Goal: Task Accomplishment & Management: Manage account settings

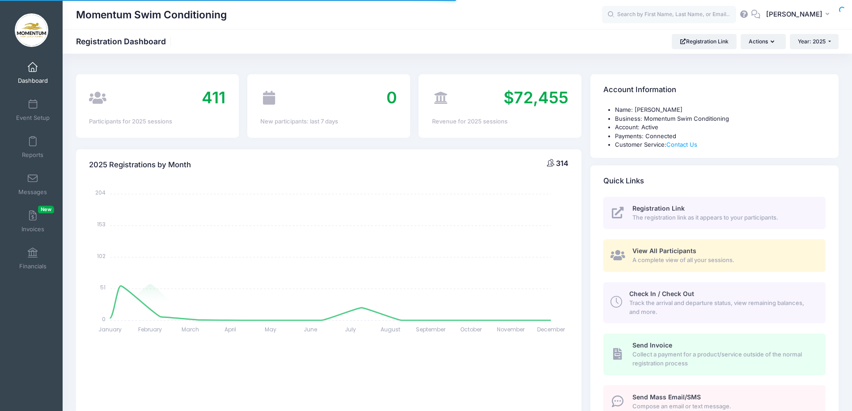
select select
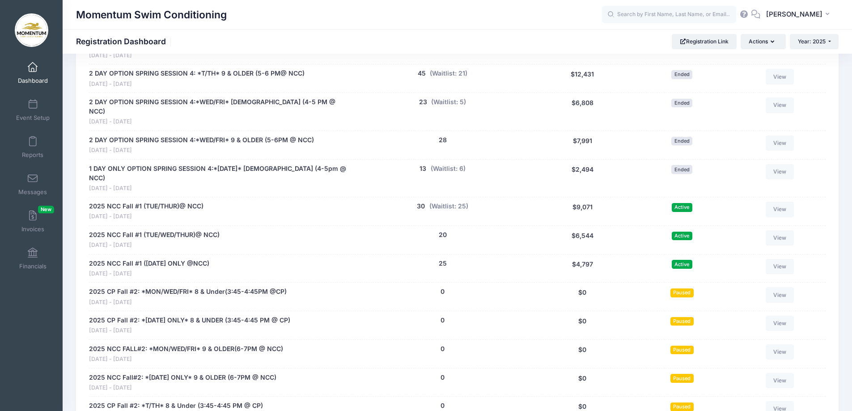
scroll to position [850, 0]
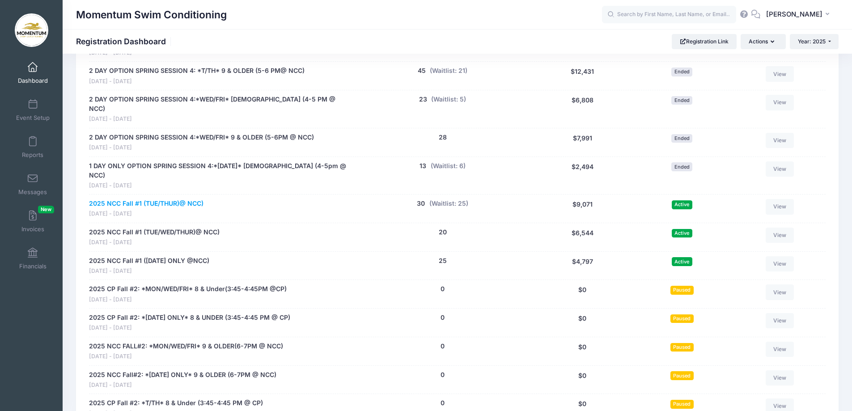
click at [182, 199] on link "2025 NCC Fall #1 (TUE/THUR)@ NCC)" at bounding box center [146, 203] width 114 height 9
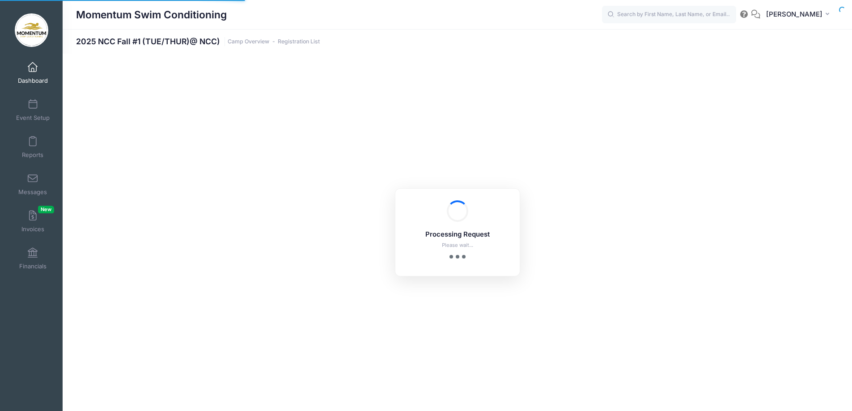
select select "10"
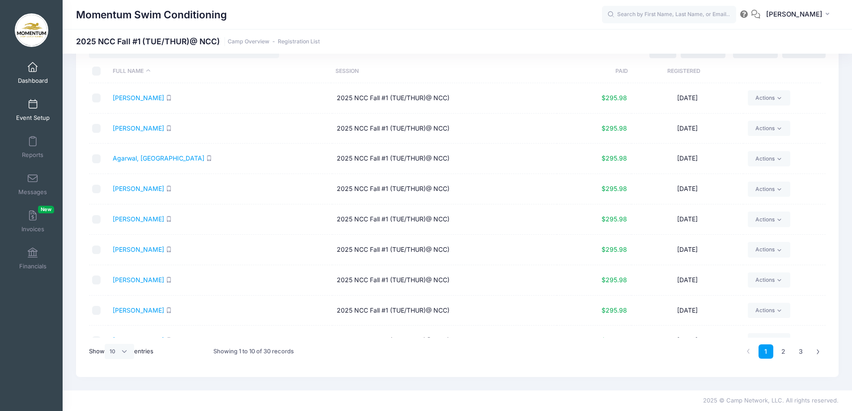
click at [33, 108] on span at bounding box center [33, 105] width 0 height 10
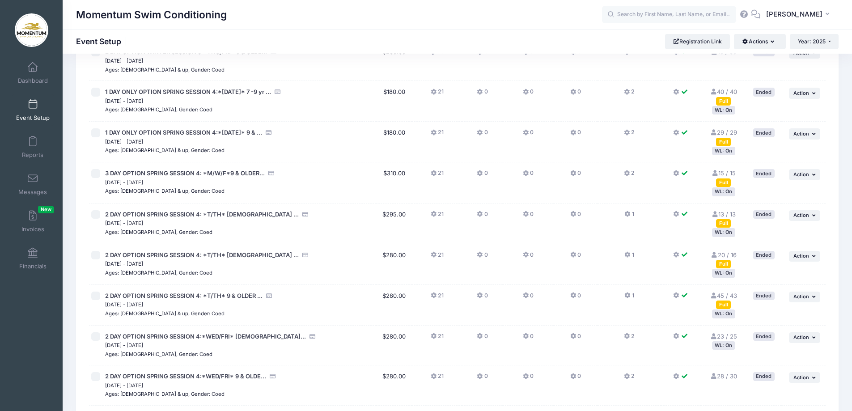
scroll to position [626, 0]
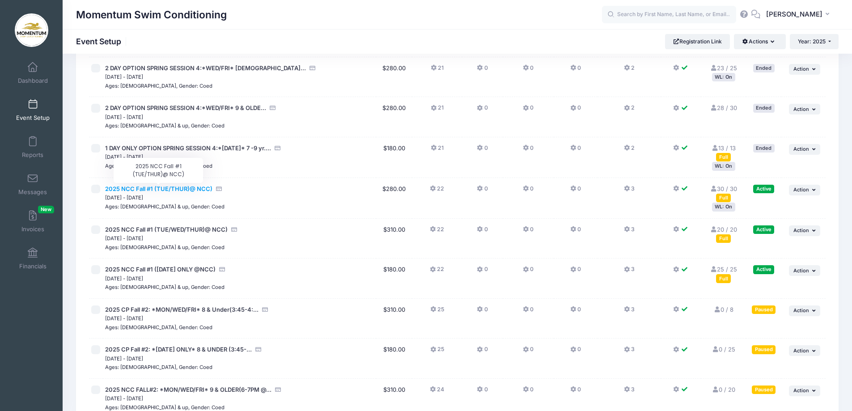
click at [129, 187] on span "2025 NCC Fall #1 (TUE/THUR)@ NCC)" at bounding box center [158, 188] width 107 height 7
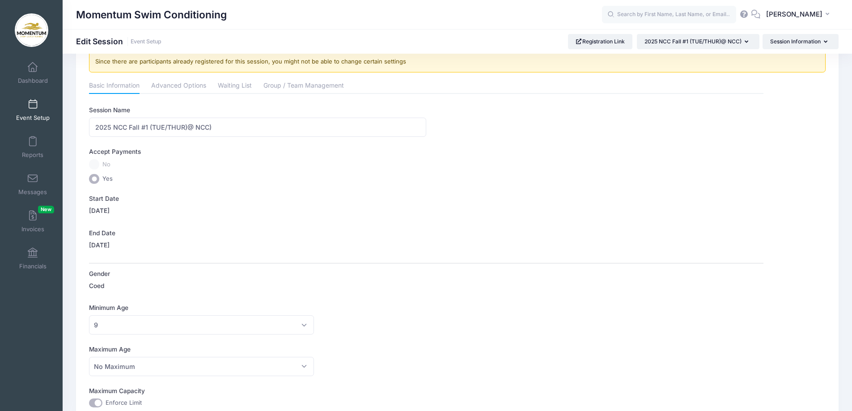
scroll to position [4, 0]
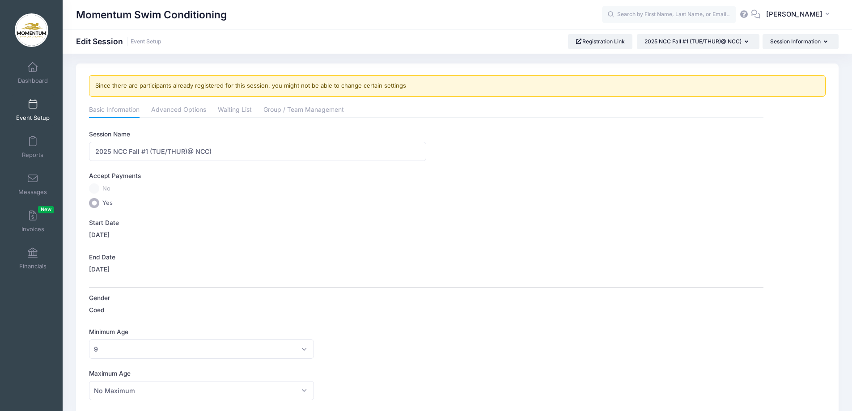
click at [30, 110] on link "Event Setup" at bounding box center [33, 109] width 42 height 31
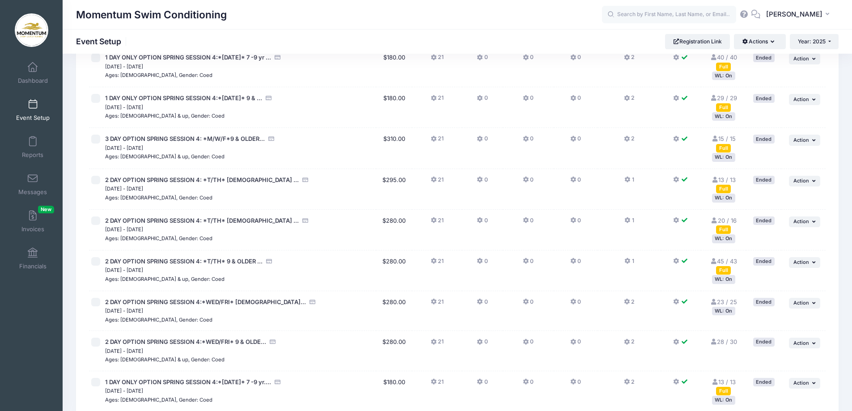
scroll to position [268, 0]
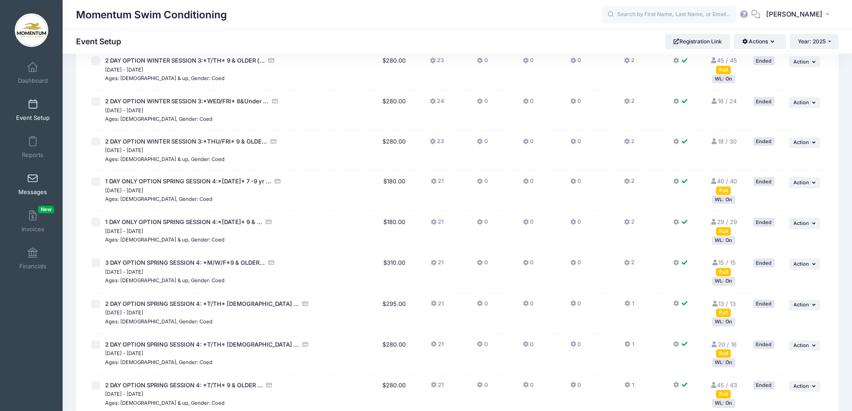
click at [32, 186] on link "Messages" at bounding box center [33, 184] width 42 height 31
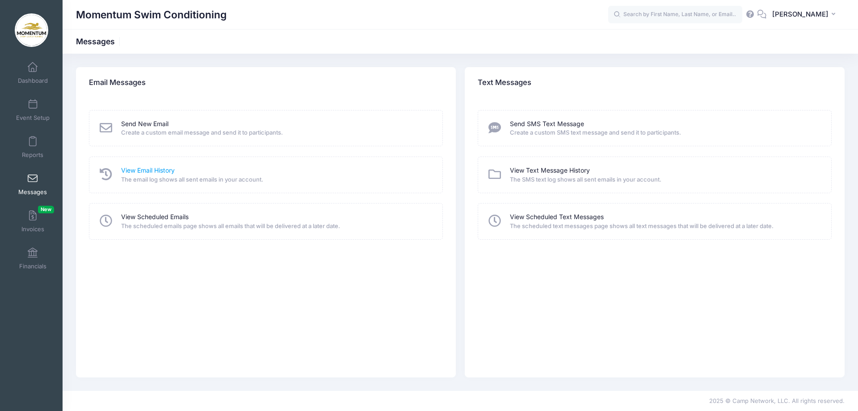
click at [139, 170] on link "View Email History" at bounding box center [148, 170] width 54 height 9
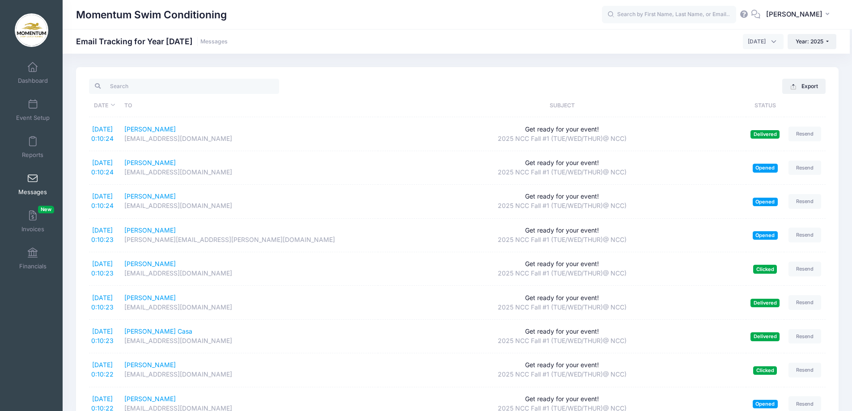
click at [36, 178] on link "Messages" at bounding box center [33, 184] width 42 height 31
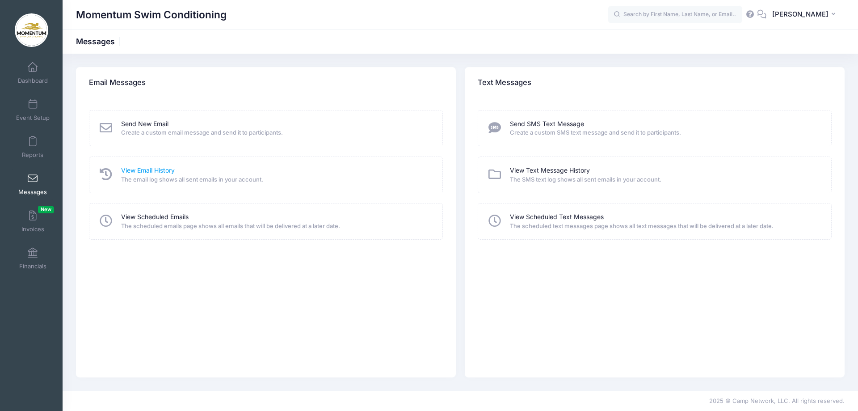
click at [135, 169] on link "View Email History" at bounding box center [148, 170] width 54 height 9
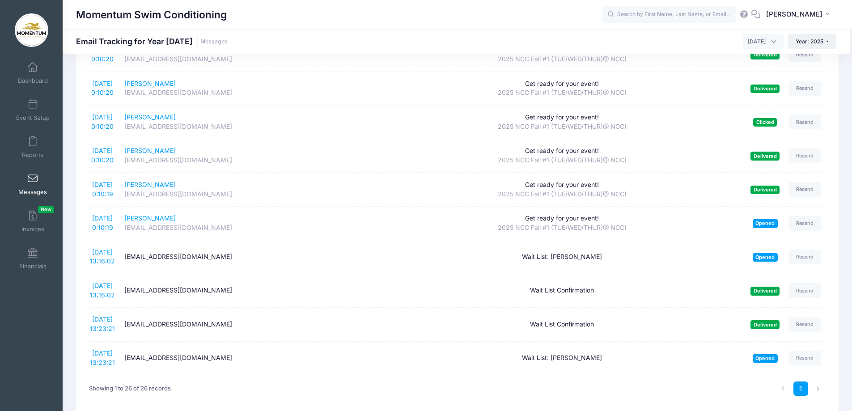
scroll to position [656, 0]
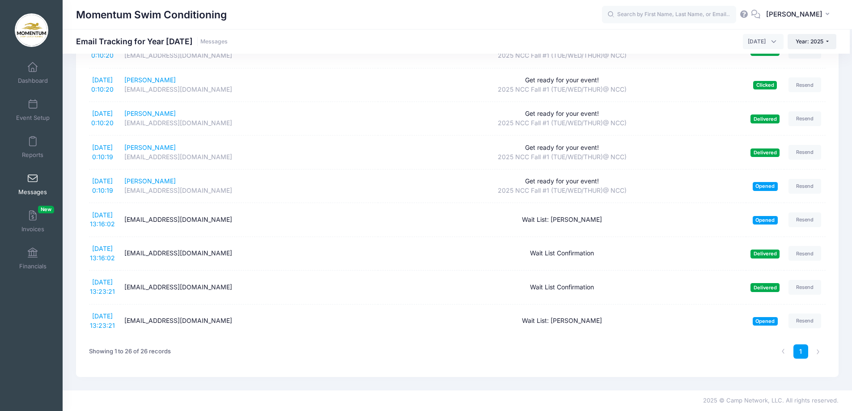
click at [34, 186] on link "Messages" at bounding box center [33, 184] width 42 height 31
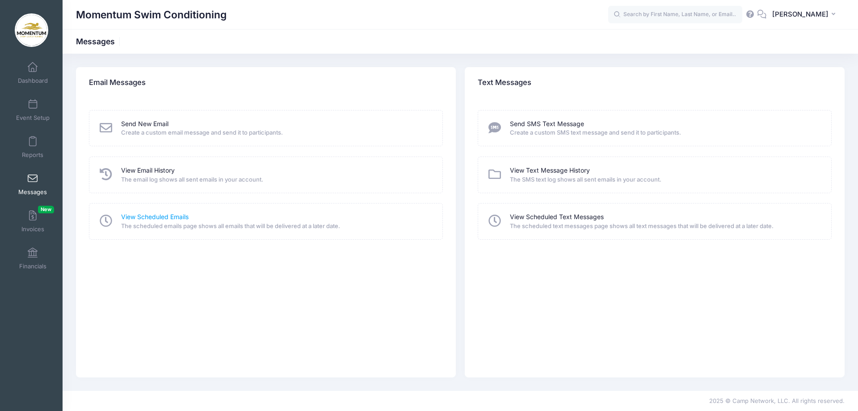
click at [182, 217] on link "View Scheduled Emails" at bounding box center [155, 216] width 68 height 9
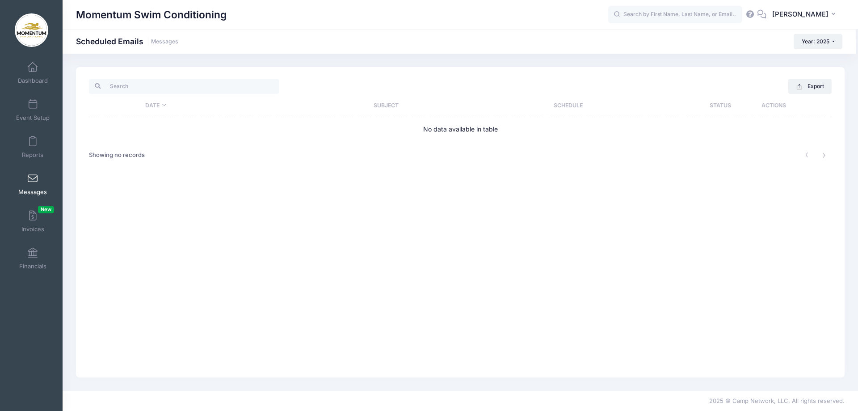
click at [39, 186] on link "Messages" at bounding box center [33, 184] width 42 height 31
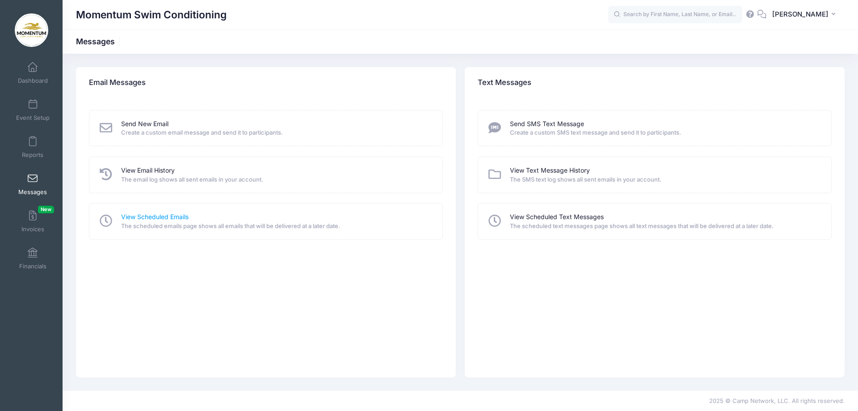
click at [141, 218] on link "View Scheduled Emails" at bounding box center [155, 216] width 68 height 9
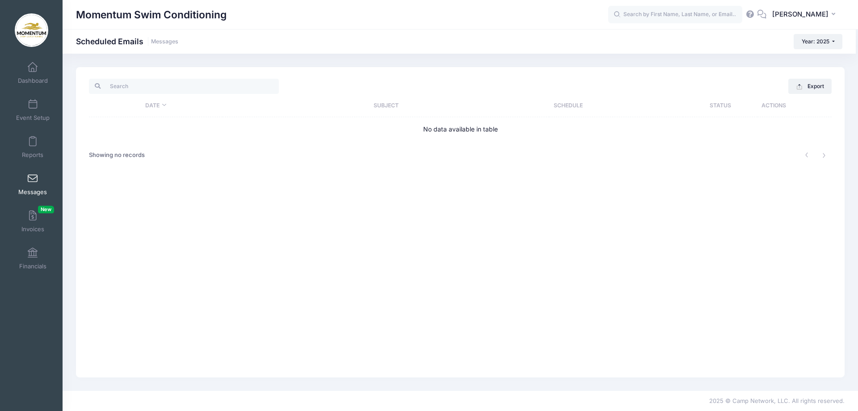
click at [33, 180] on span at bounding box center [33, 179] width 0 height 10
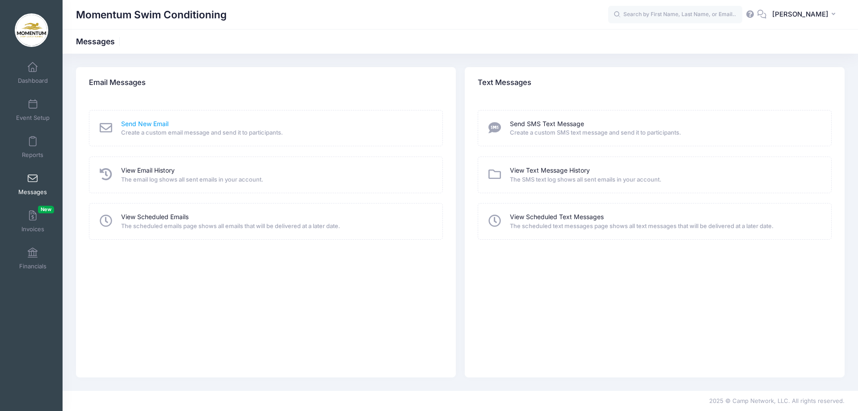
click at [157, 122] on link "Send New Email" at bounding box center [144, 123] width 47 height 9
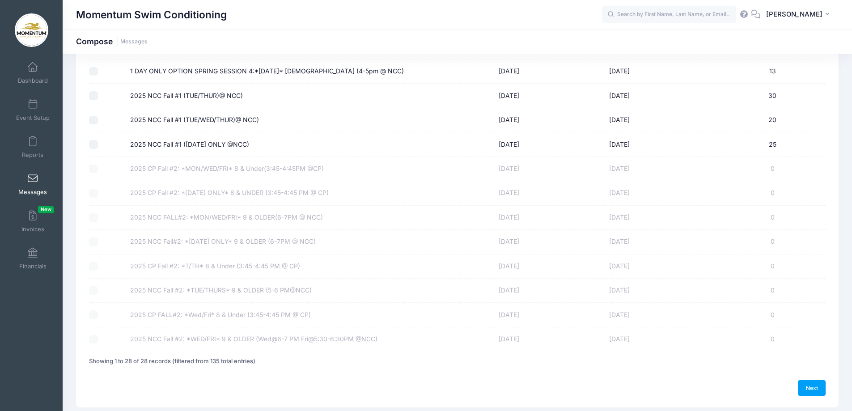
scroll to position [416, 0]
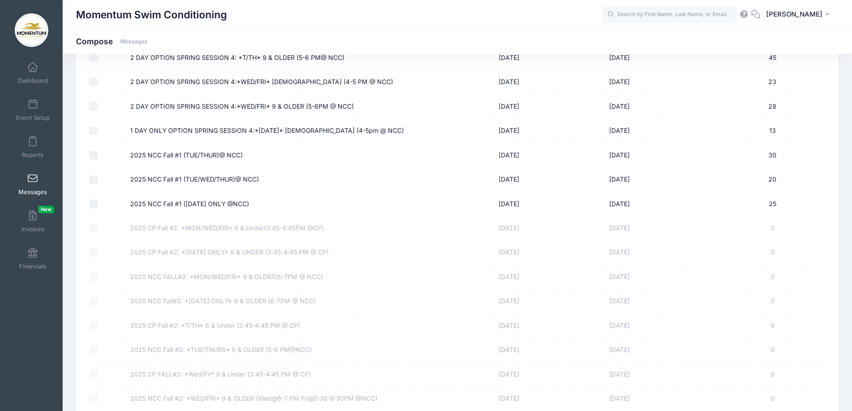
click at [95, 205] on input "2025 NCC Fall #1 (WEDNESDAY ONLY @NCC)" at bounding box center [93, 203] width 9 height 9
checkbox input "true"
click at [96, 157] on input "2025 NCC Fall #1 (TUE/THUR)@ NCC)" at bounding box center [93, 155] width 9 height 9
checkbox input "true"
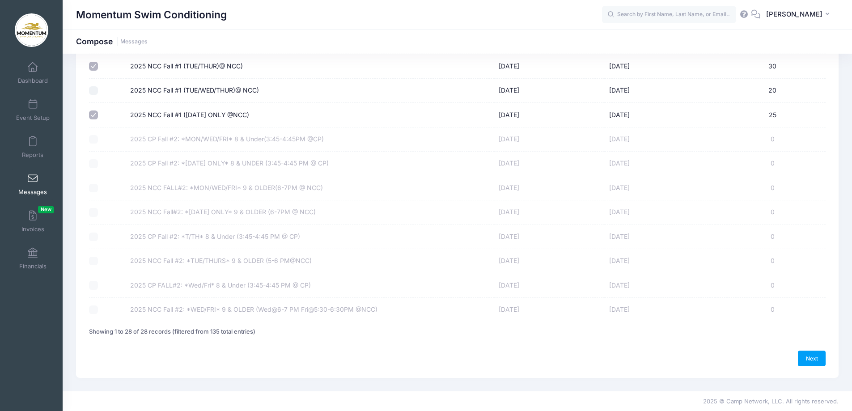
scroll to position [506, 0]
click at [816, 360] on link "Next" at bounding box center [812, 357] width 28 height 15
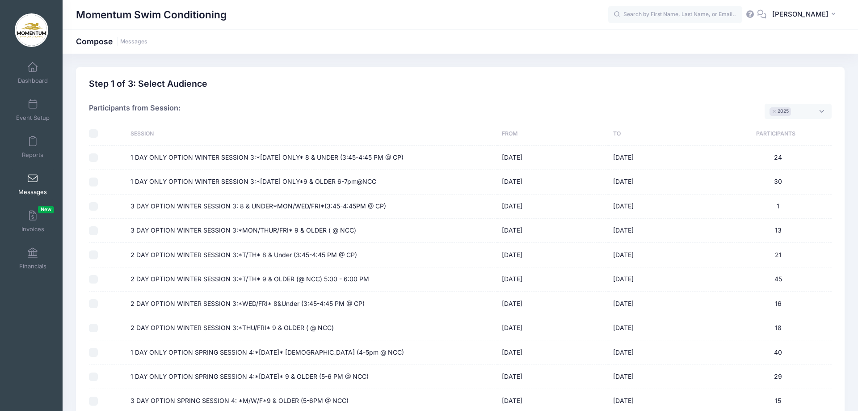
select select "50"
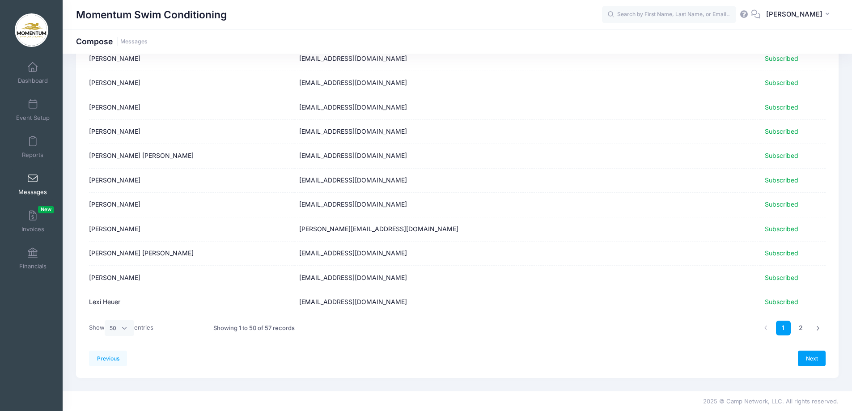
scroll to position [1037, 0]
click at [801, 324] on link "2" at bounding box center [800, 327] width 15 height 15
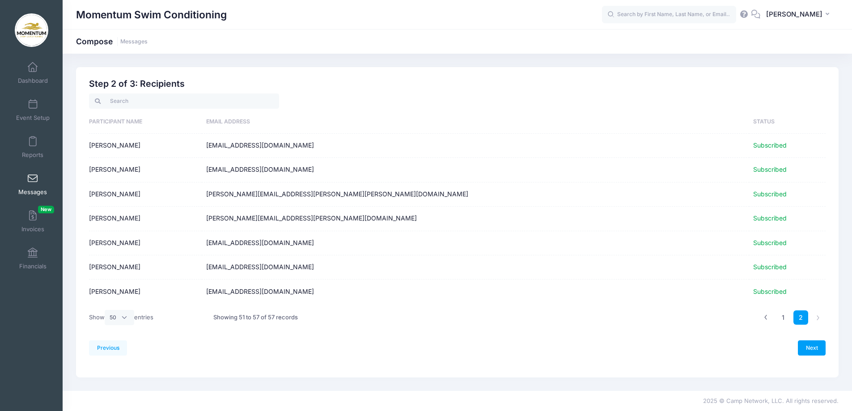
scroll to position [0, 0]
click at [818, 347] on link "Next" at bounding box center [818, 347] width 28 height 15
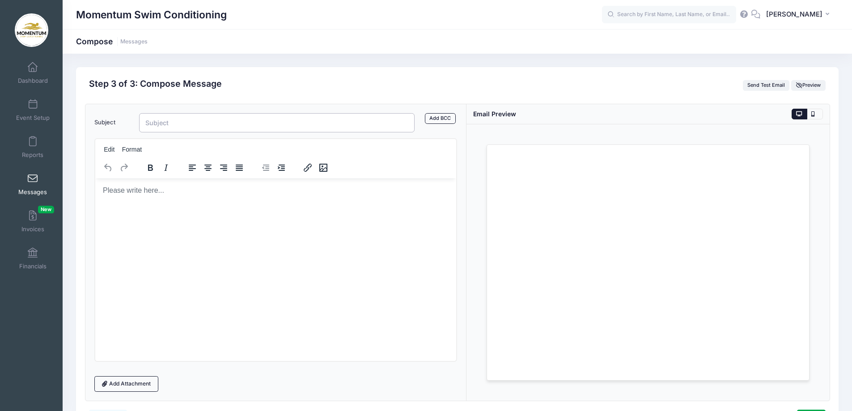
click at [237, 121] on input "Subject" at bounding box center [277, 122] width 276 height 19
click at [33, 179] on span at bounding box center [33, 179] width 0 height 10
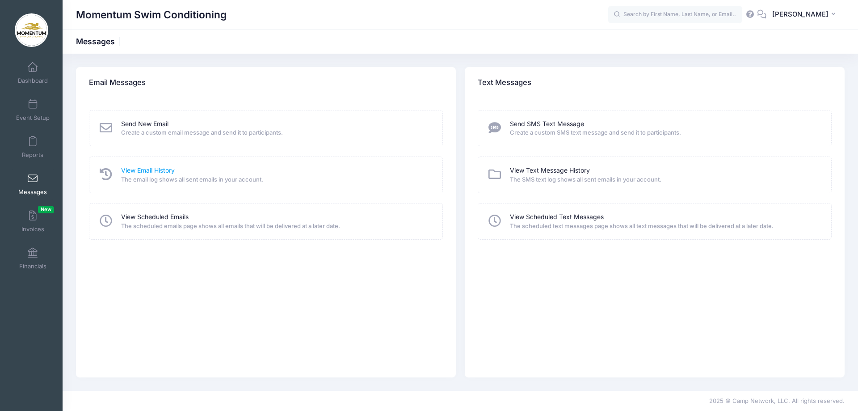
click at [151, 169] on link "View Email History" at bounding box center [148, 170] width 54 height 9
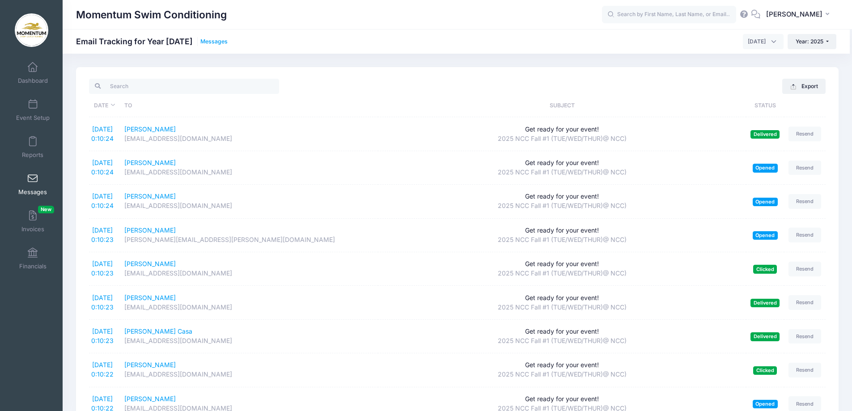
click at [207, 39] on link "Messages" at bounding box center [213, 41] width 27 height 7
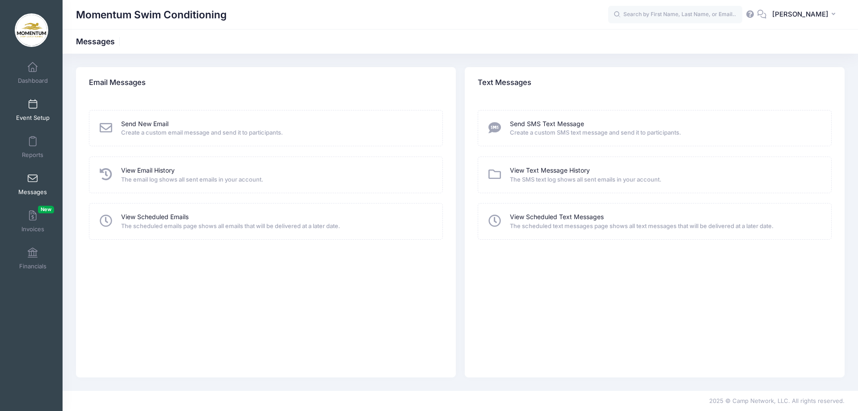
click at [37, 110] on link "Event Setup" at bounding box center [33, 109] width 42 height 31
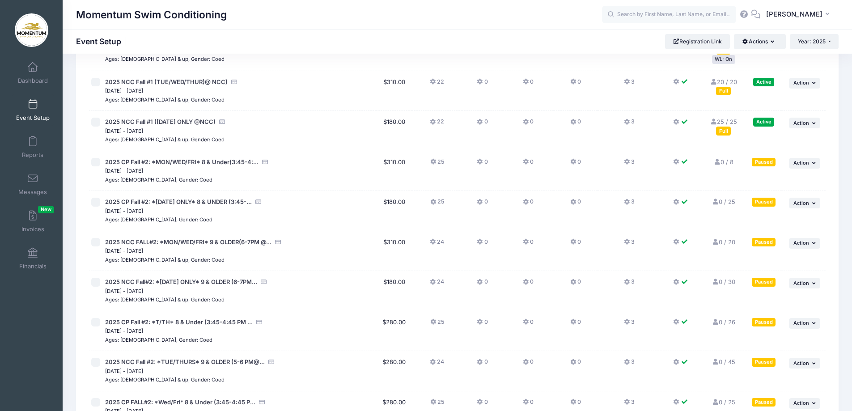
scroll to position [760, 0]
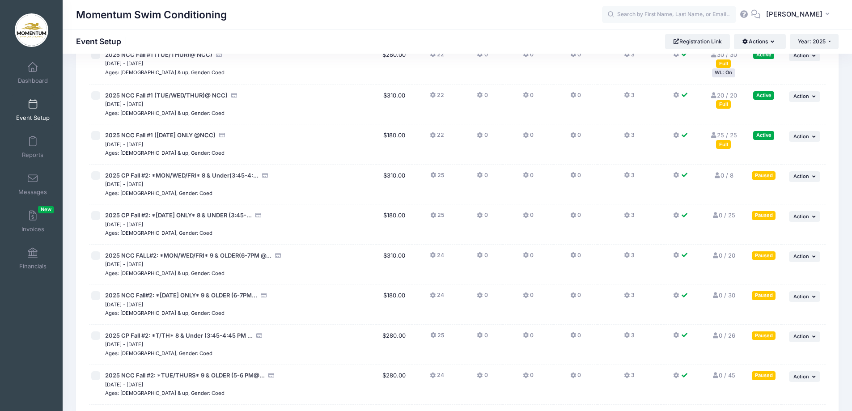
click at [97, 138] on input "checkbox" at bounding box center [95, 135] width 9 height 9
checkbox input "true"
click at [95, 212] on input "checkbox" at bounding box center [95, 215] width 9 height 9
click at [96, 212] on input "checkbox" at bounding box center [95, 215] width 9 height 9
checkbox input "false"
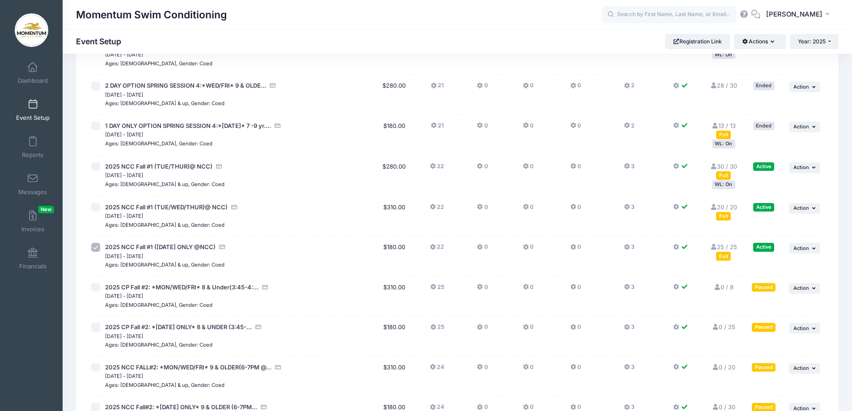
scroll to position [626, 0]
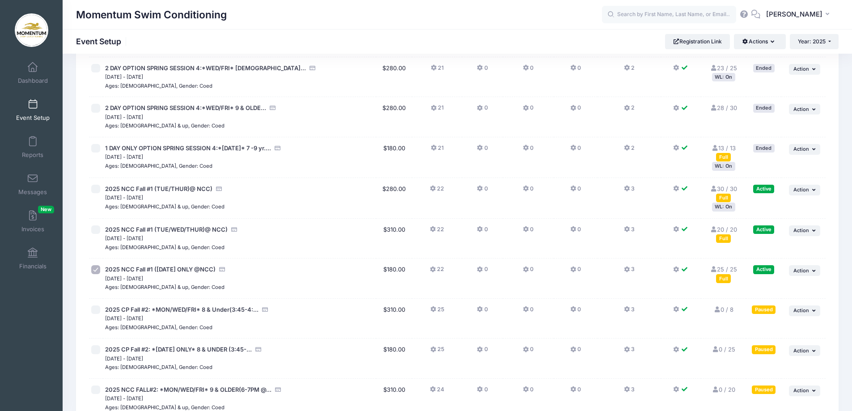
click at [94, 189] on input "checkbox" at bounding box center [95, 189] width 9 height 9
checkbox input "true"
click at [33, 107] on span at bounding box center [33, 105] width 0 height 10
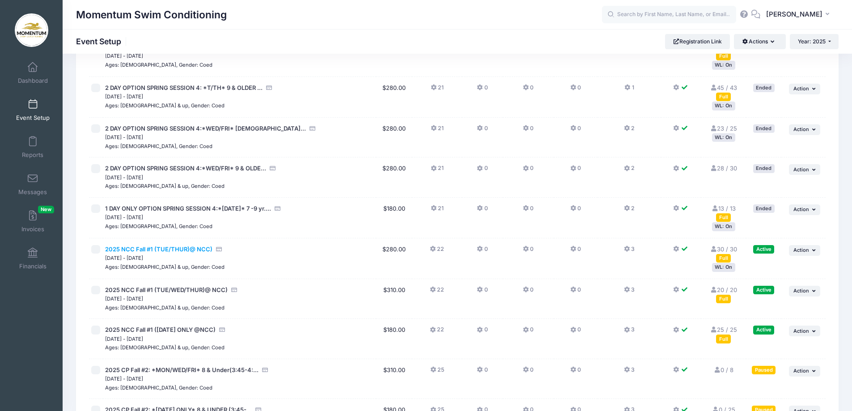
scroll to position [581, 0]
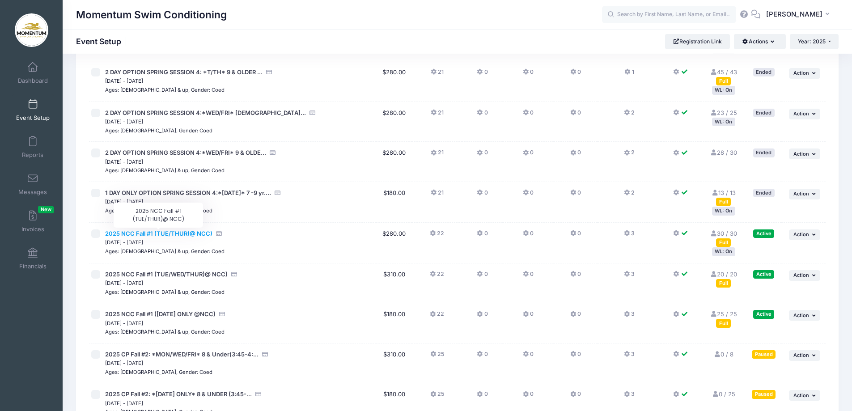
click at [127, 233] on span "2025 NCC Fall #1 (TUE/THUR)@ NCC)" at bounding box center [158, 233] width 107 height 7
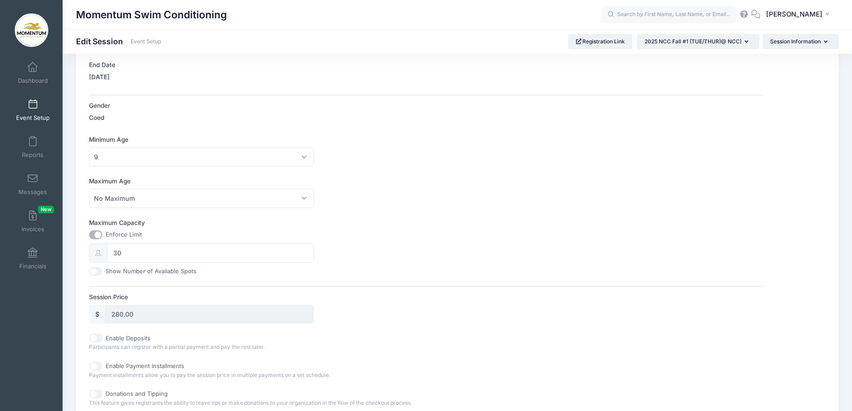
scroll to position [182, 0]
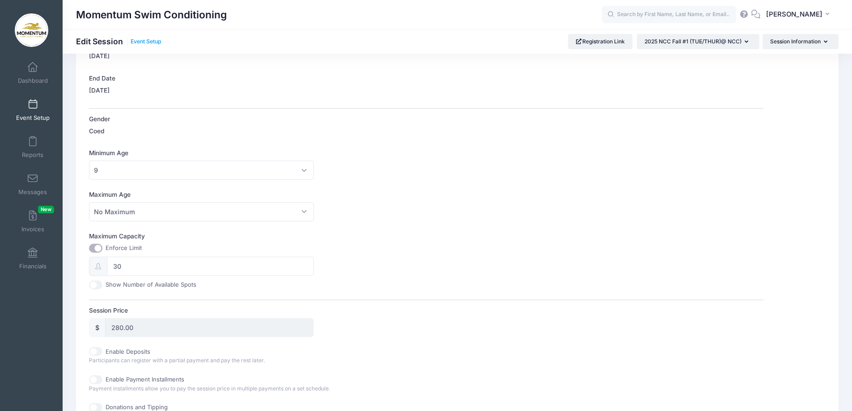
click at [154, 41] on link "Event Setup" at bounding box center [146, 41] width 31 height 7
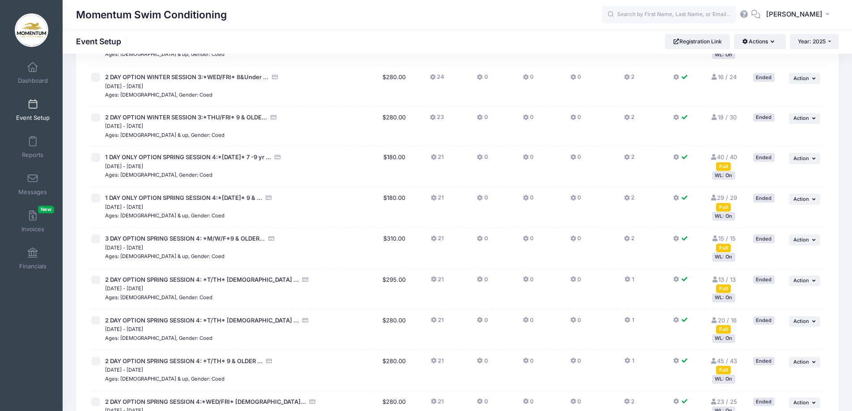
scroll to position [402, 0]
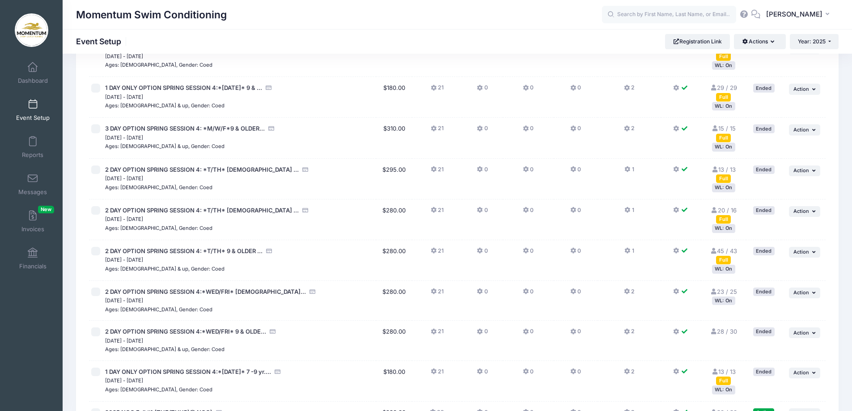
click at [31, 114] on span "Event Setup" at bounding box center [33, 118] width 34 height 8
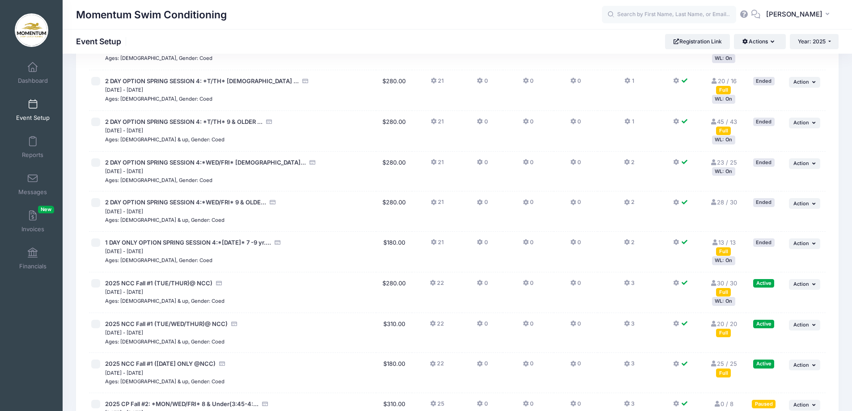
scroll to position [537, 0]
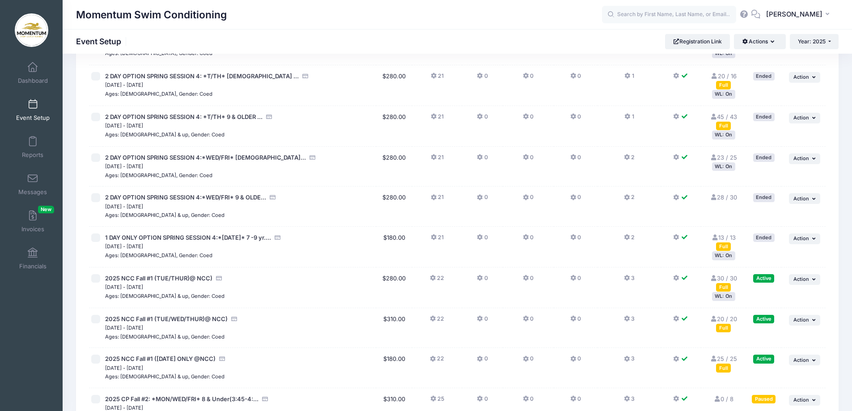
click at [98, 279] on input "checkbox" at bounding box center [95, 278] width 9 height 9
checkbox input "true"
click at [133, 280] on span "2025 NCC Fall #1 (TUE/THUR)@ NCC)" at bounding box center [158, 278] width 107 height 7
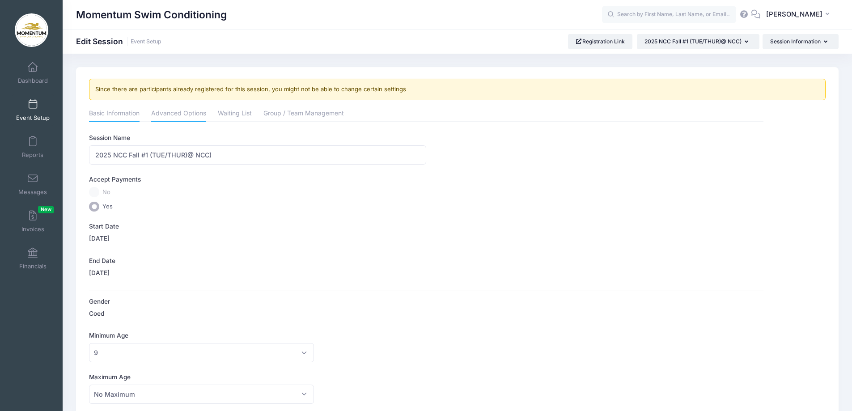
click at [184, 118] on link "Advanced Options" at bounding box center [178, 114] width 55 height 16
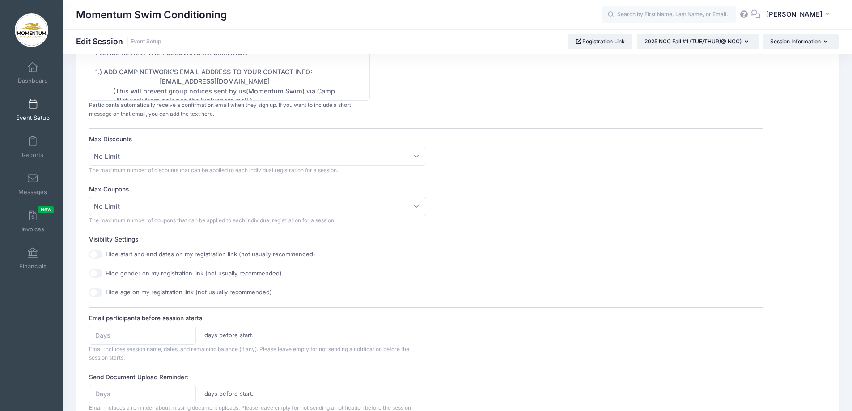
scroll to position [268, 0]
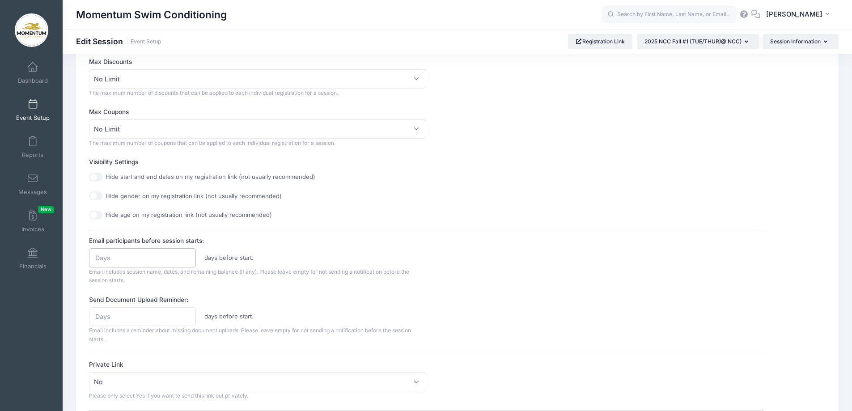
click at [151, 258] on input "Email participants before session starts:" at bounding box center [142, 257] width 106 height 19
click at [163, 256] on input "Email participants before session starts:" at bounding box center [142, 257] width 106 height 19
type input "8"
click at [145, 318] on input "Send Document Upload Reminder:" at bounding box center [142, 316] width 106 height 19
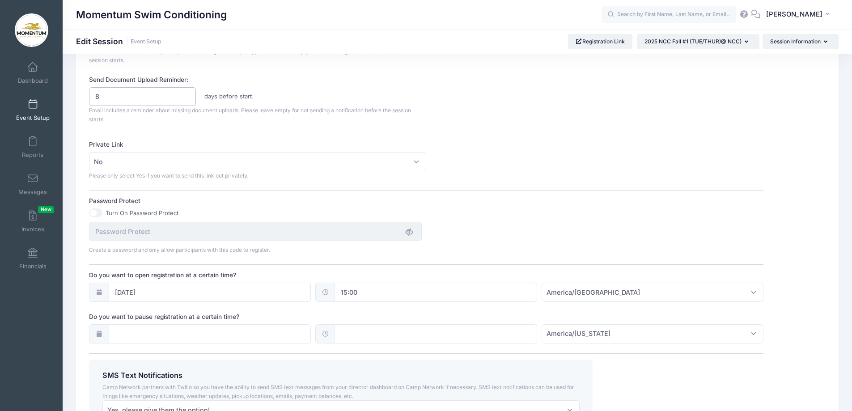
scroll to position [578, 0]
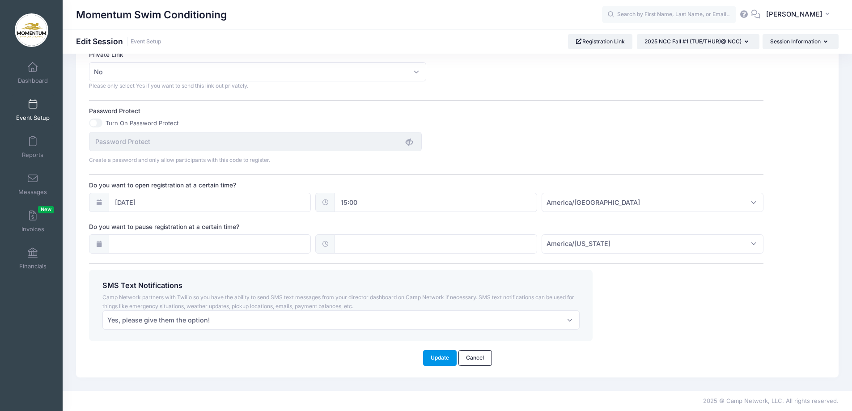
type input "8"
click at [428, 359] on button "Update" at bounding box center [440, 357] width 34 height 15
click at [428, 34] on div "Momentum Swim Conditioning Edit Session Event Setup Registration Link 2025 NCC …" at bounding box center [457, 41] width 789 height 15
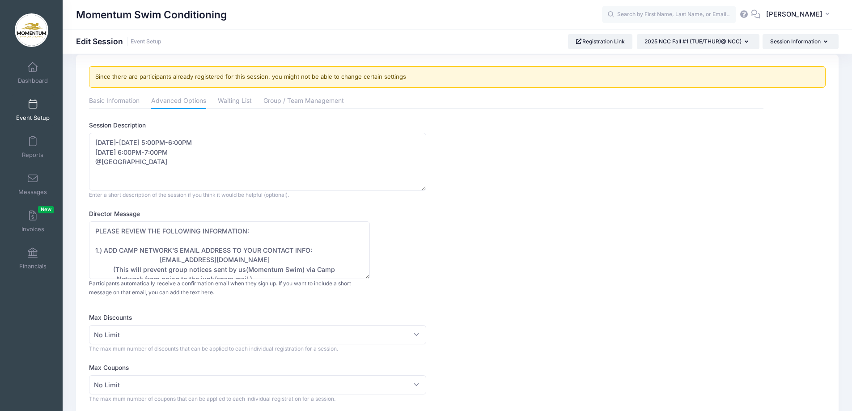
scroll to position [0, 0]
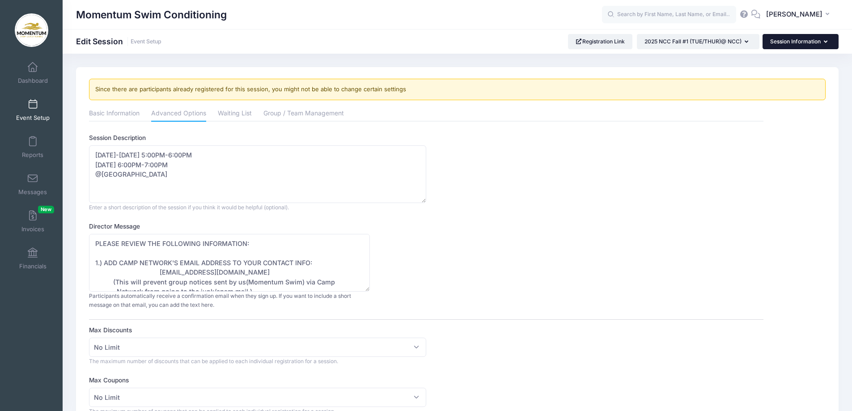
click at [820, 43] on button "Session Information" at bounding box center [800, 41] width 76 height 15
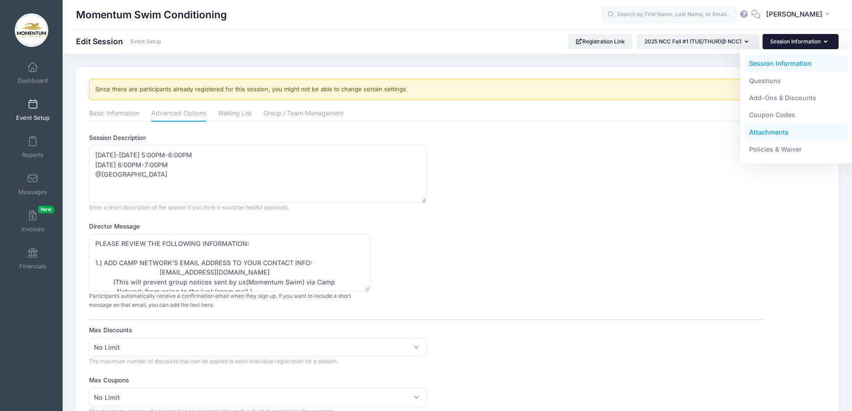
click at [786, 131] on link "Attachments" at bounding box center [795, 131] width 103 height 17
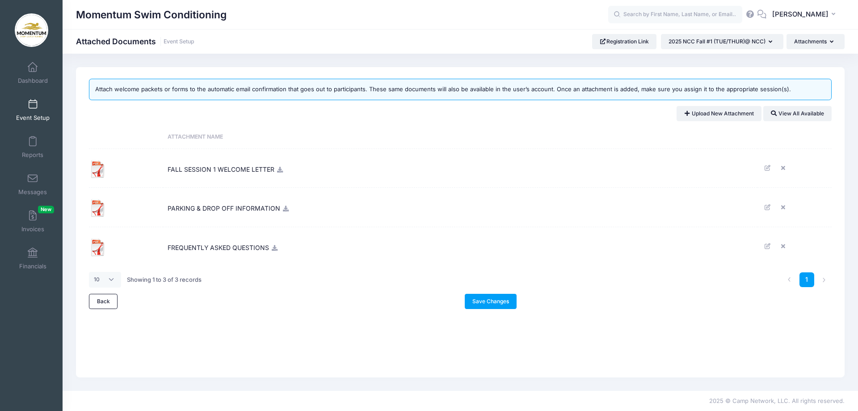
click at [103, 168] on img at bounding box center [98, 169] width 18 height 18
click at [816, 116] on link "View All Available" at bounding box center [798, 113] width 68 height 15
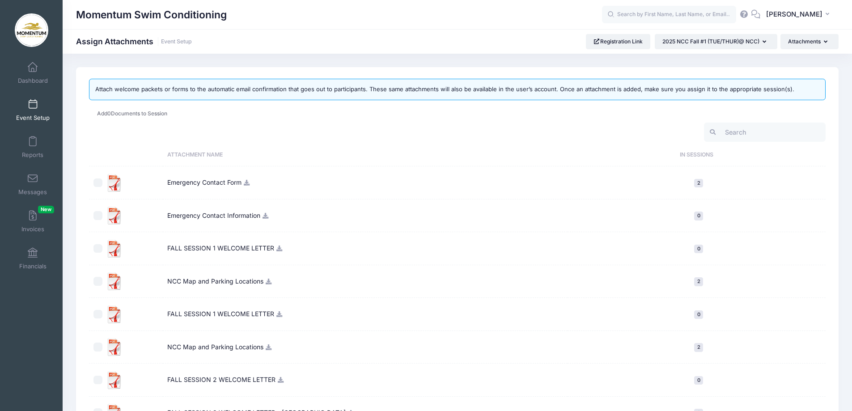
click at [95, 245] on input "checkbox" at bounding box center [97, 248] width 9 height 9
checkbox input "true"
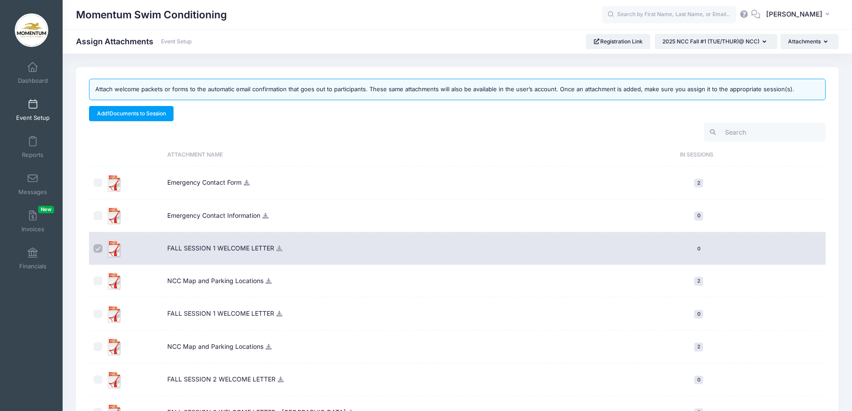
click at [99, 280] on input "checkbox" at bounding box center [97, 280] width 9 height 9
checkbox input "true"
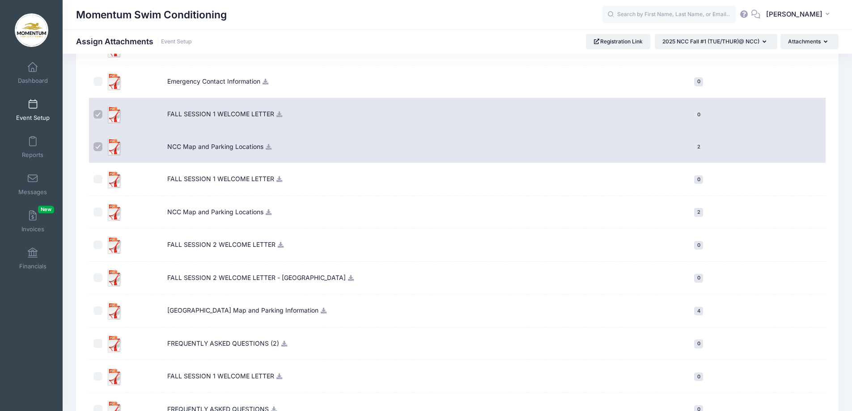
scroll to position [179, 0]
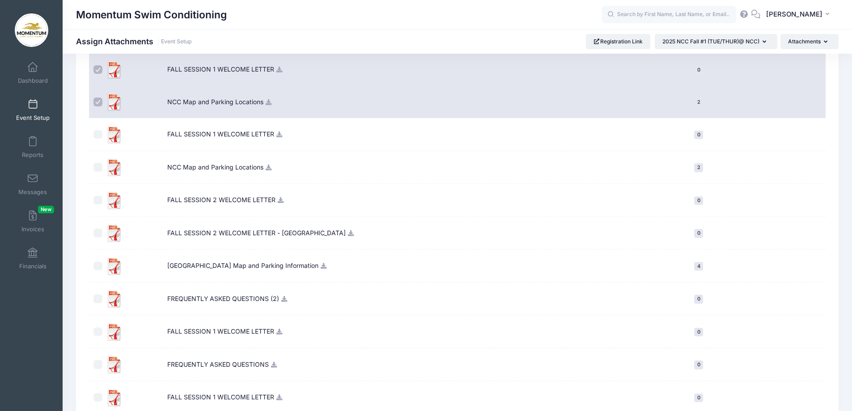
click at [99, 362] on input "checkbox" at bounding box center [97, 364] width 9 height 9
checkbox input "true"
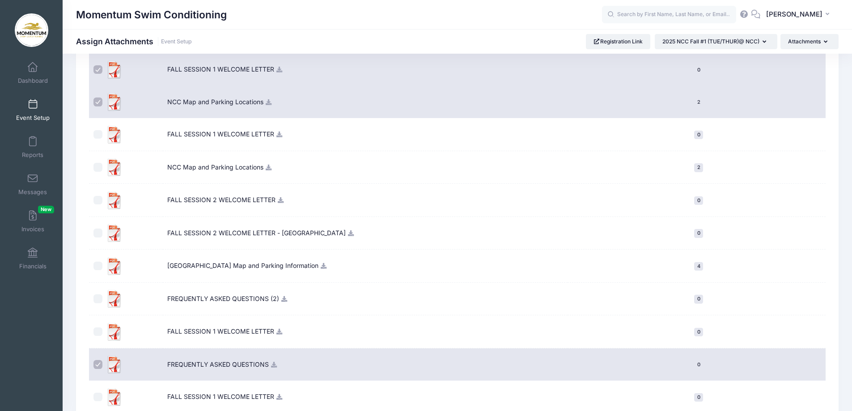
click at [470, 206] on td "FALL SESSION 2 WELCOME LETTER" at bounding box center [365, 200] width 405 height 33
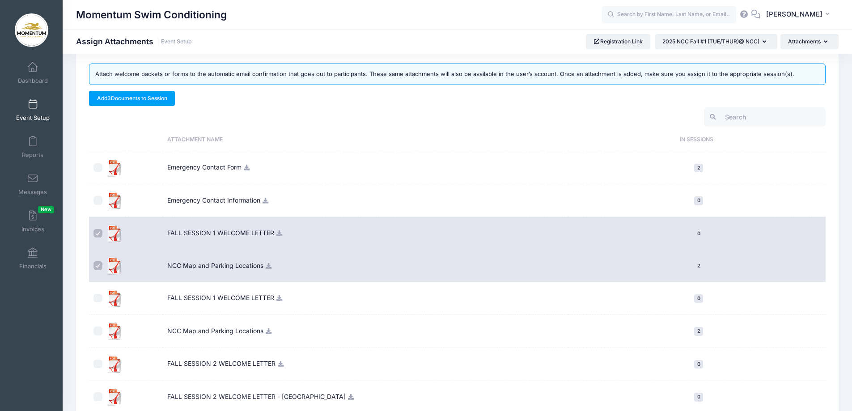
scroll to position [0, 0]
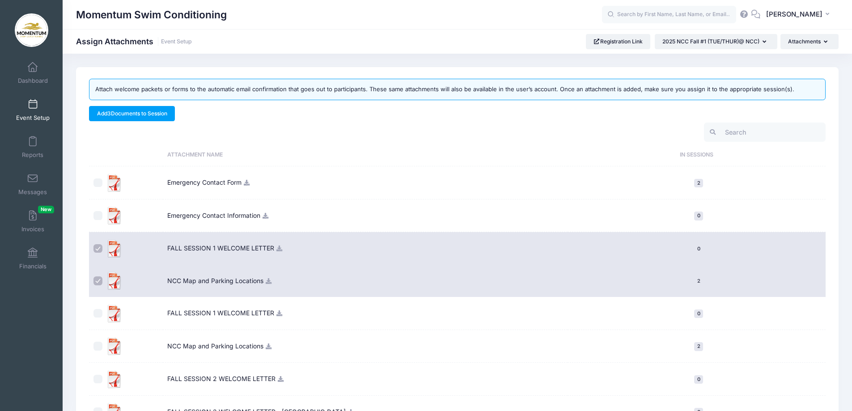
drag, startPoint x: 89, startPoint y: 245, endPoint x: 85, endPoint y: 257, distance: 12.7
click at [89, 245] on td at bounding box center [126, 248] width 74 height 33
click at [98, 280] on input "checkbox" at bounding box center [97, 280] width 9 height 9
checkbox input "false"
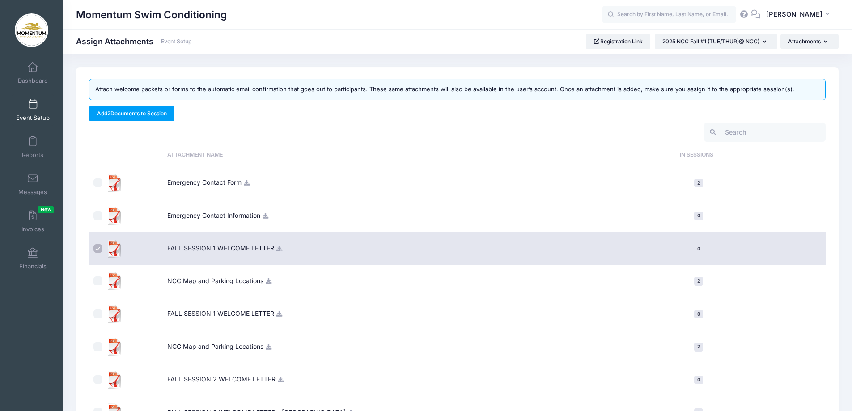
drag, startPoint x: 97, startPoint y: 247, endPoint x: 129, endPoint y: 247, distance: 32.2
click at [99, 247] on input "checkbox" at bounding box center [97, 248] width 9 height 9
checkbox input "false"
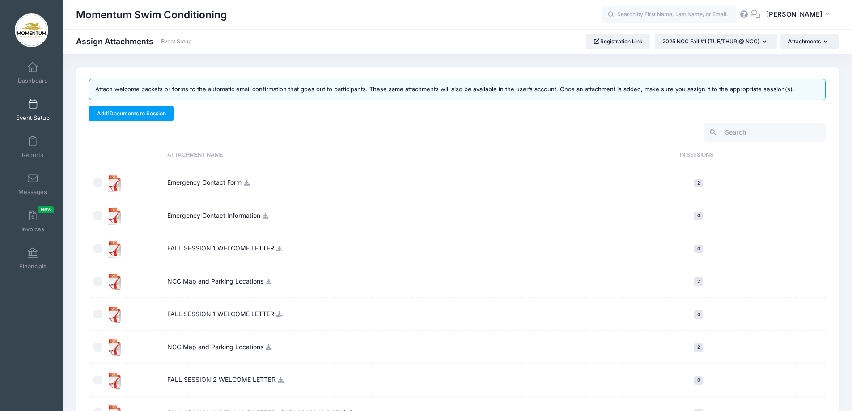
click at [207, 249] on td "FALL SESSION 1 WELCOME LETTER" at bounding box center [365, 248] width 405 height 33
click at [207, 248] on td "FALL SESSION 1 WELCOME LETTER" at bounding box center [365, 248] width 405 height 33
click at [118, 248] on img at bounding box center [115, 249] width 18 height 18
click at [118, 247] on img at bounding box center [115, 249] width 18 height 18
click at [114, 252] on img at bounding box center [115, 249] width 18 height 18
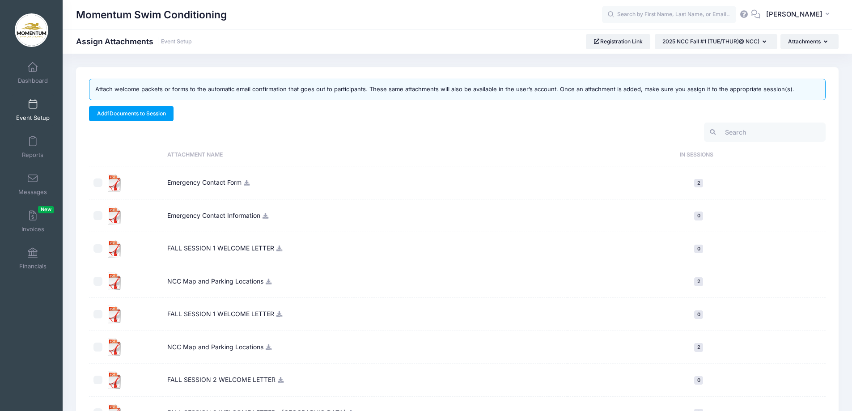
click at [114, 252] on img at bounding box center [115, 249] width 18 height 18
click at [278, 249] on icon at bounding box center [279, 248] width 7 height 6
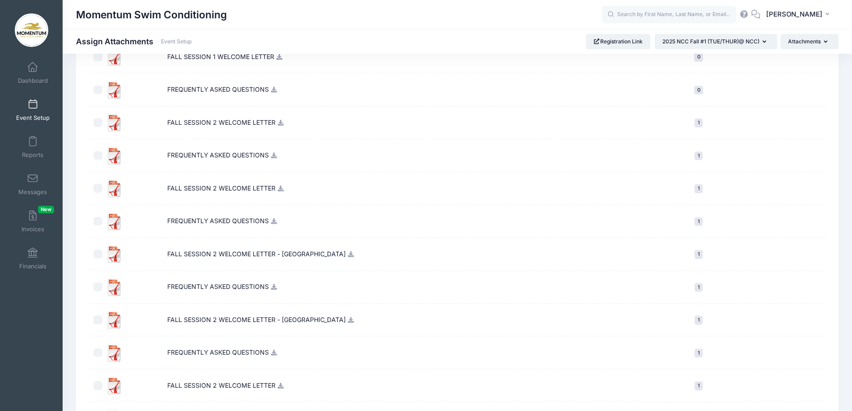
scroll to position [508, 0]
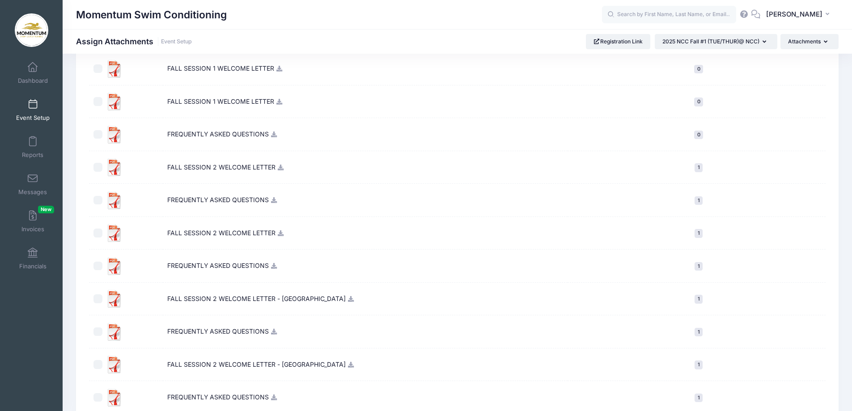
click at [116, 103] on img at bounding box center [115, 102] width 18 height 18
click at [100, 101] on input "checkbox" at bounding box center [97, 101] width 9 height 9
checkbox input "true"
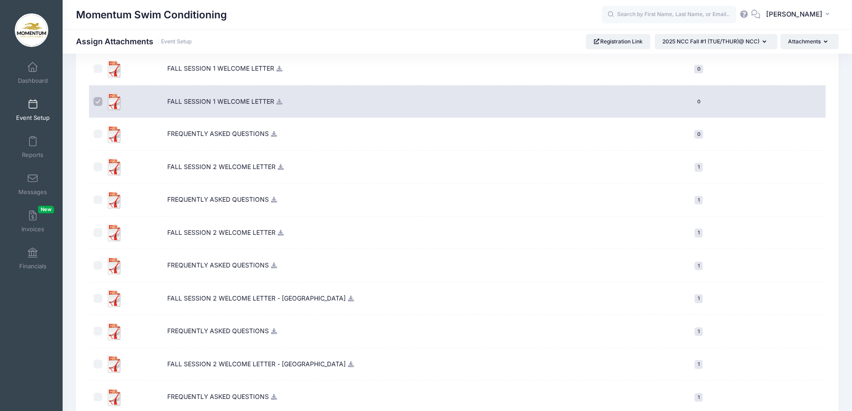
click at [282, 103] on icon at bounding box center [279, 102] width 7 height 6
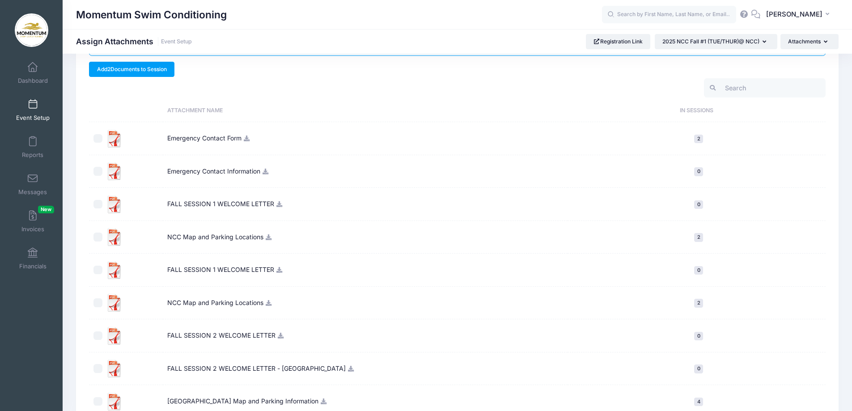
scroll to position [45, 0]
click at [280, 268] on icon at bounding box center [279, 269] width 7 height 6
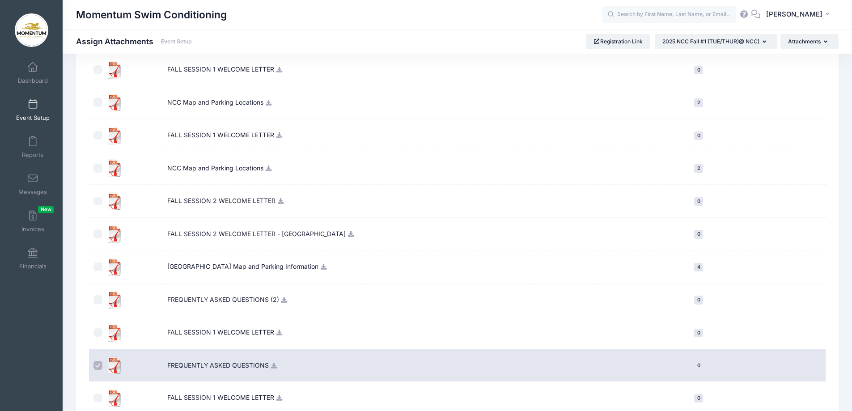
scroll to position [358, 0]
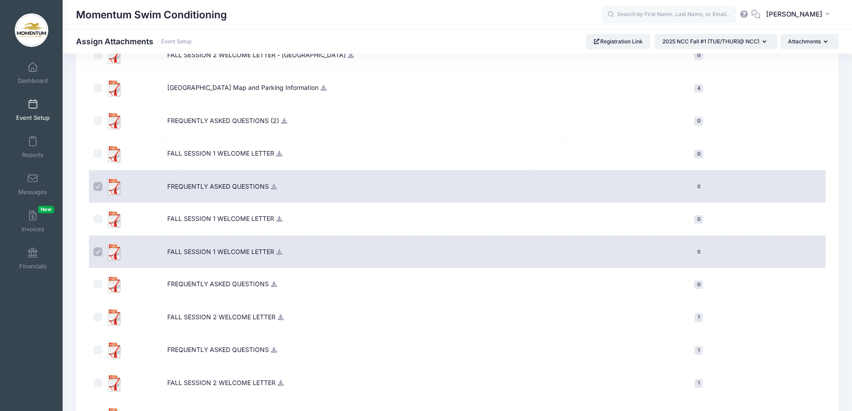
click at [280, 253] on icon at bounding box center [279, 252] width 7 height 6
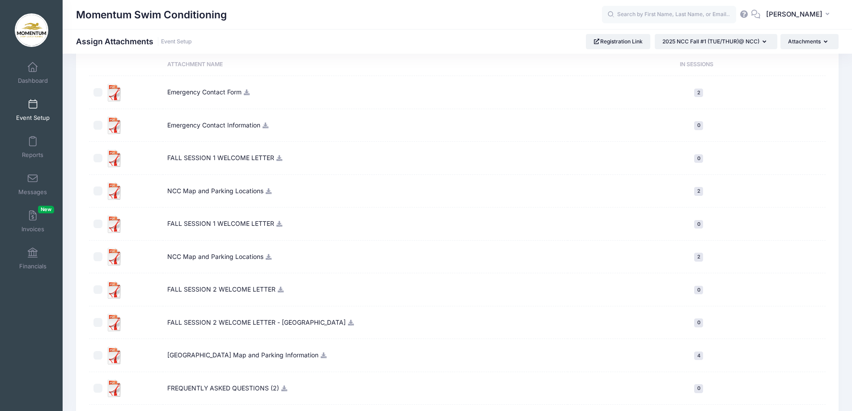
scroll to position [224, 0]
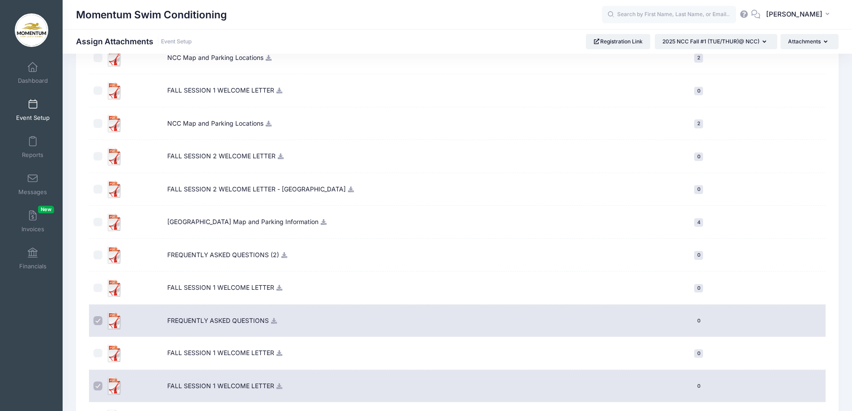
click at [281, 290] on icon at bounding box center [279, 288] width 7 height 6
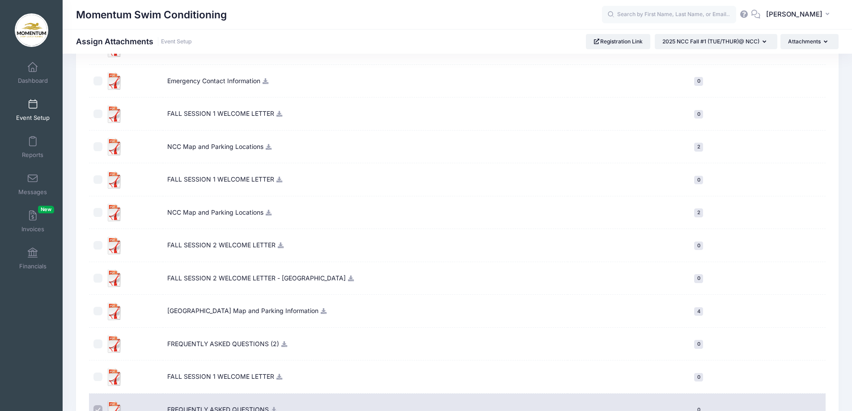
scroll to position [0, 0]
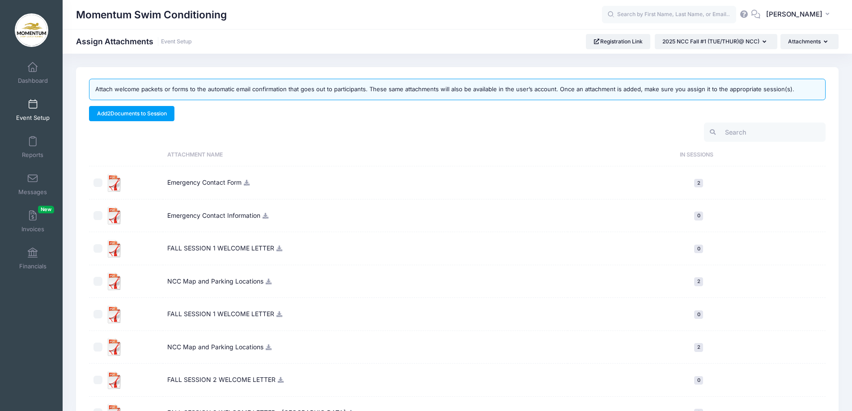
click at [285, 313] on td "FALL SESSION 1 WELCOME LETTER" at bounding box center [365, 314] width 405 height 33
click at [279, 316] on icon at bounding box center [279, 314] width 7 height 6
click at [816, 39] on button "Attachments" at bounding box center [809, 41] width 58 height 15
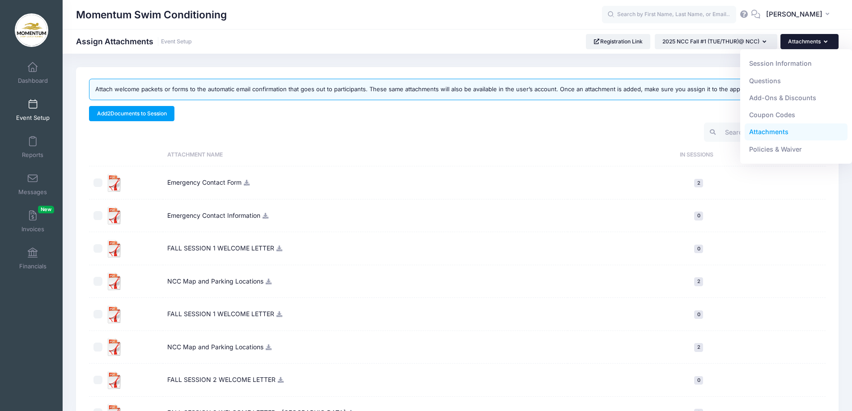
click at [772, 132] on link "Attachments" at bounding box center [795, 131] width 103 height 17
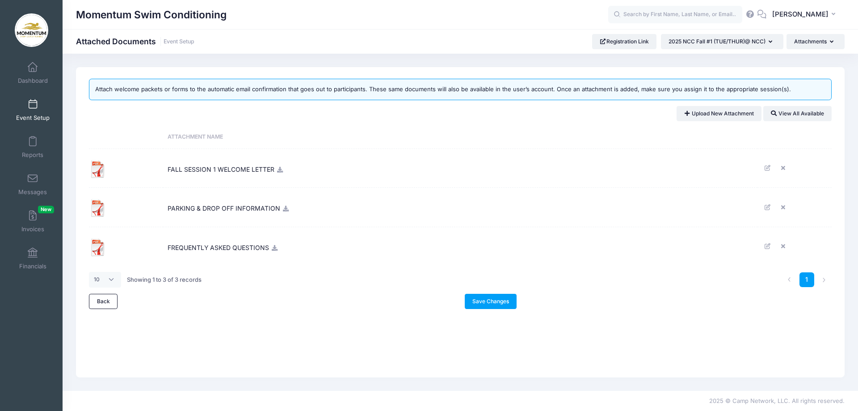
click at [281, 171] on icon at bounding box center [279, 170] width 7 height 6
click at [769, 169] on icon at bounding box center [768, 168] width 7 height 6
click at [769, 206] on icon at bounding box center [768, 207] width 7 height 6
click at [433, 216] on td "PARKING & DROP OFF INFORMATION" at bounding box center [460, 207] width 594 height 39
click at [494, 300] on link "Save Changes" at bounding box center [491, 301] width 52 height 15
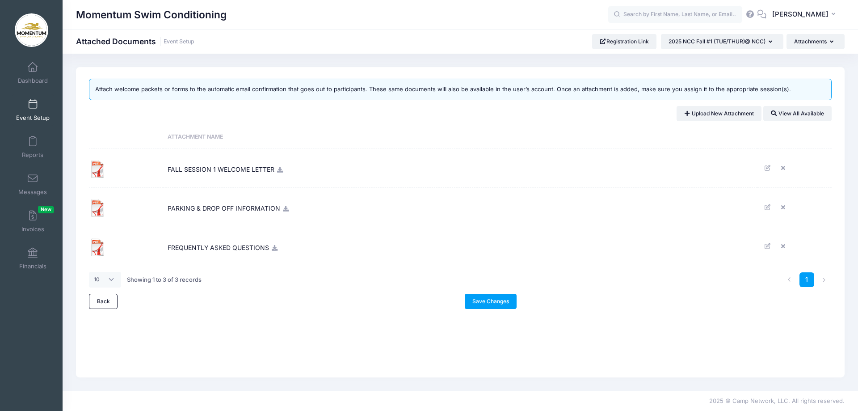
click at [32, 113] on link "Event Setup" at bounding box center [33, 109] width 42 height 31
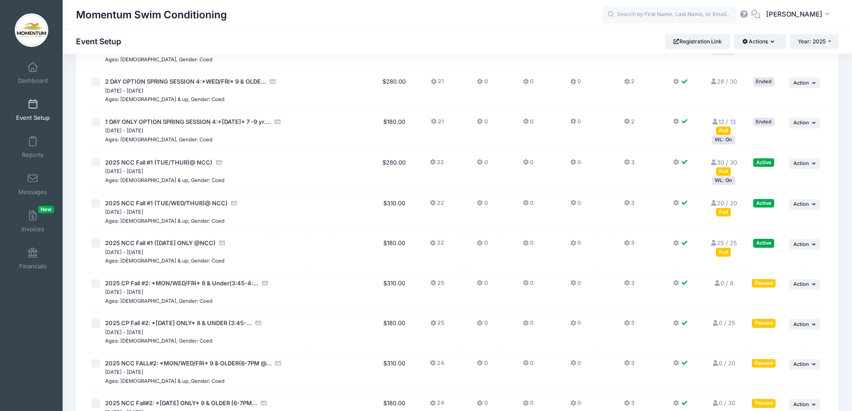
scroll to position [671, 0]
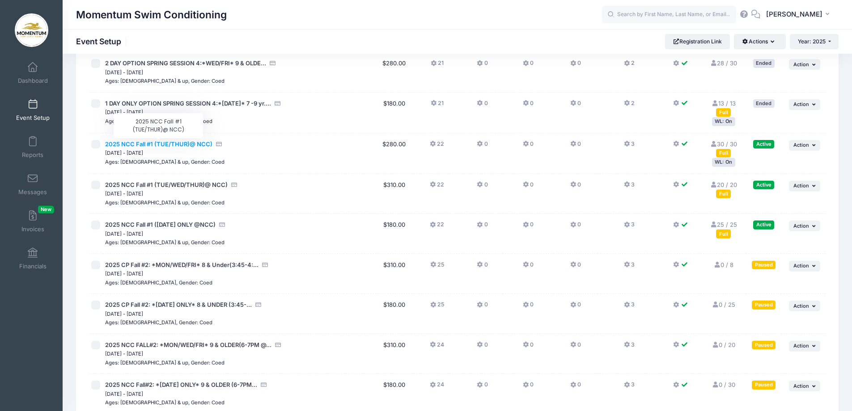
click at [168, 144] on span "2025 NCC Fall #1 (TUE/THUR)@ NCC)" at bounding box center [158, 143] width 107 height 7
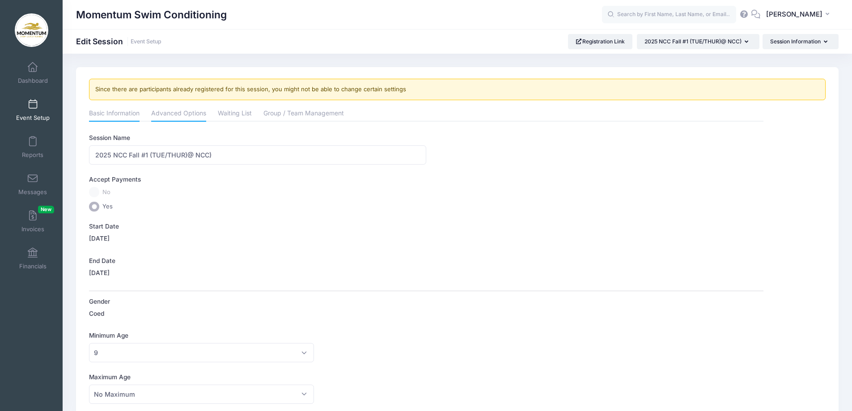
click at [175, 112] on link "Advanced Options" at bounding box center [178, 114] width 55 height 16
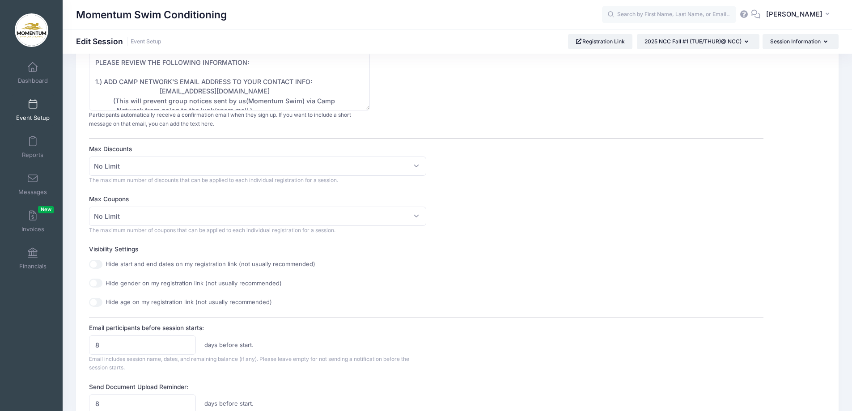
scroll to position [89, 0]
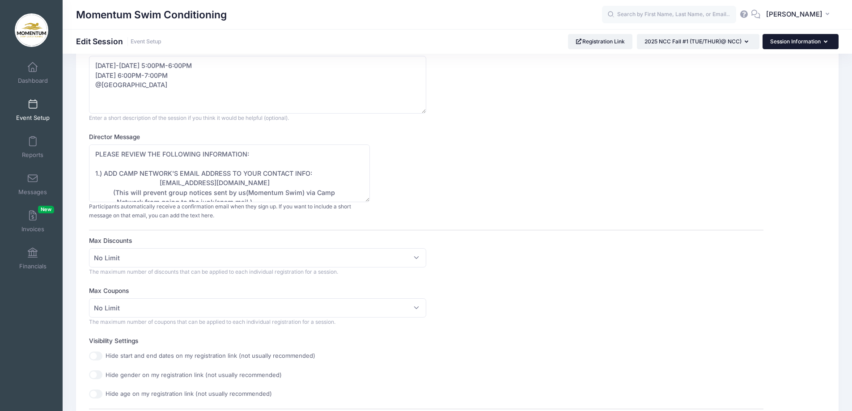
click at [829, 41] on button "Session Information" at bounding box center [800, 41] width 76 height 15
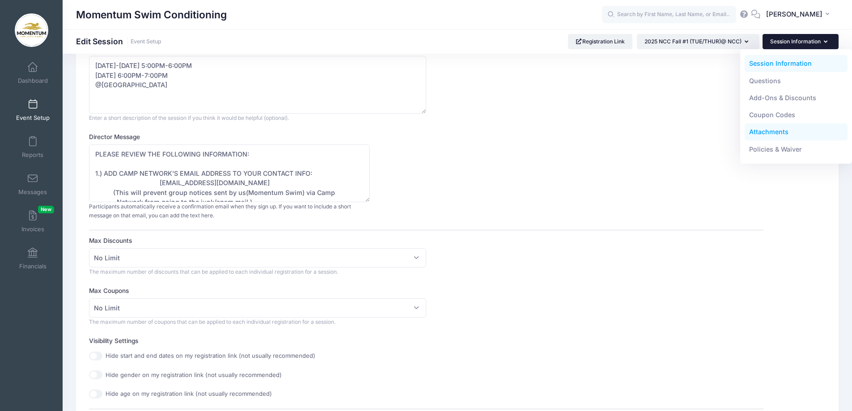
click at [773, 133] on link "Attachments" at bounding box center [795, 131] width 103 height 17
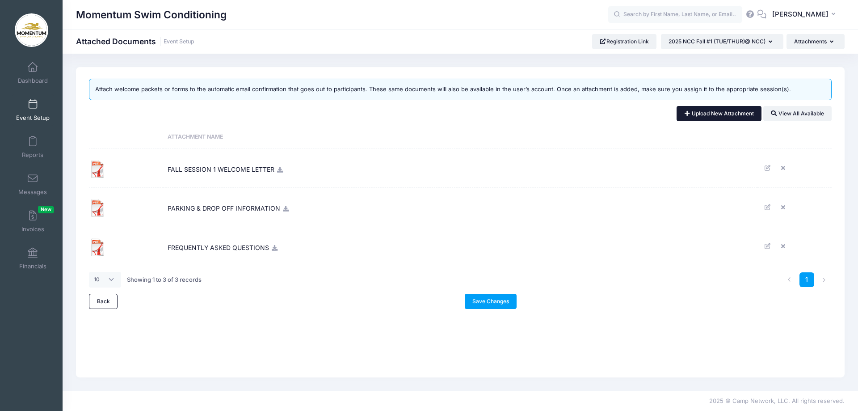
click at [702, 110] on link "Upload New Attachment" at bounding box center [719, 113] width 85 height 15
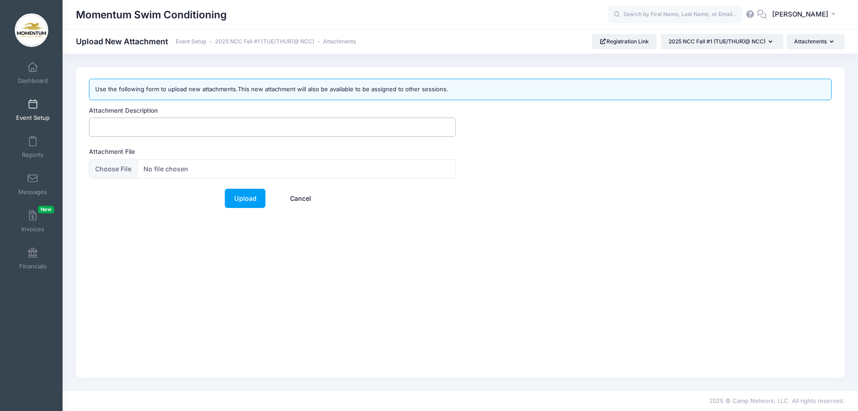
click at [131, 124] on input "Attachment Description" at bounding box center [272, 127] width 367 height 19
type input "FALL SESSION 1 WELCOME LETTER"
click at [185, 169] on input "Attachment File" at bounding box center [272, 168] width 367 height 19
type input "C:\fakepath\FALL 1 NCC 2025-26 Conditioning Clinic - Google Docs.pdf"
click at [246, 200] on link "Upload" at bounding box center [245, 198] width 41 height 19
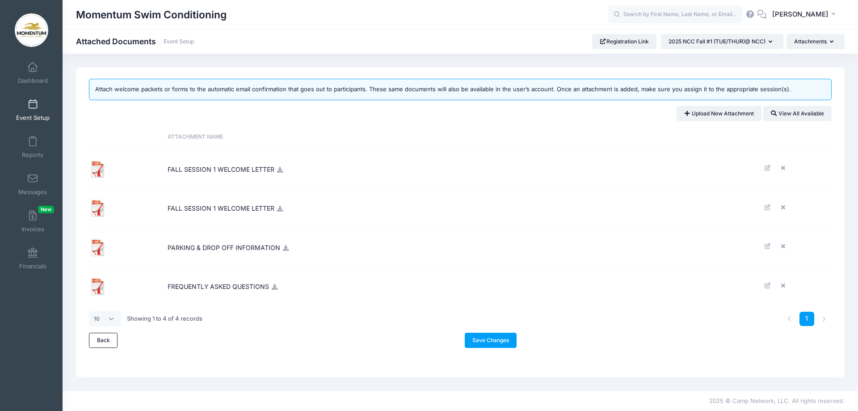
click at [284, 248] on icon at bounding box center [285, 248] width 7 height 6
click at [711, 110] on link "Upload New Attachment" at bounding box center [719, 113] width 85 height 15
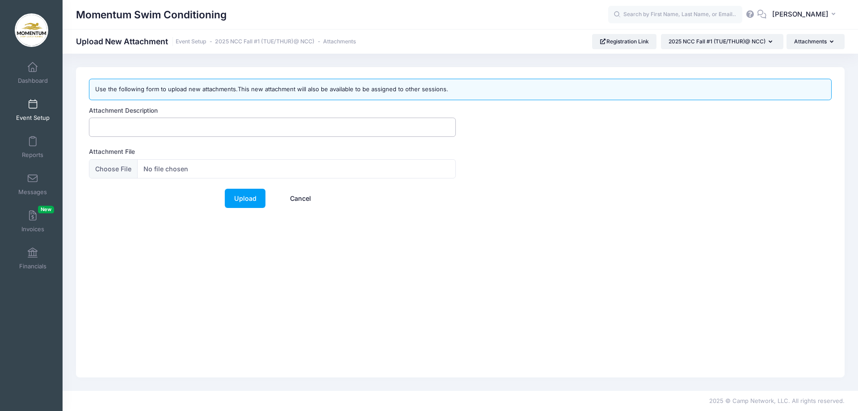
click at [158, 129] on input "Attachment Description" at bounding box center [272, 127] width 367 height 19
type input "NCC Map and Parking Locations"
click at [186, 169] on input "Attachment File" at bounding box center [272, 168] width 367 height 19
type input "C:\fakepath\25-26 PARKING LOCATION AND ENTRY POINT for all of Momentum Swim's […"
click at [242, 199] on link "Upload" at bounding box center [245, 198] width 41 height 19
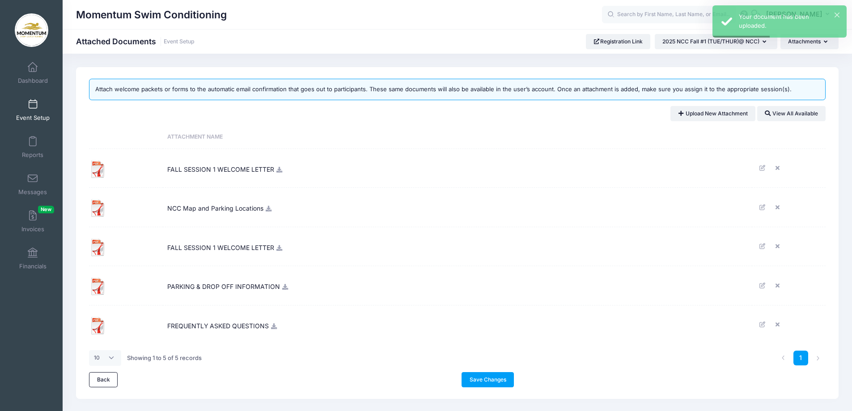
click at [239, 326] on span "FREQUENTLY ASKED QUESTIONS" at bounding box center [217, 325] width 101 height 24
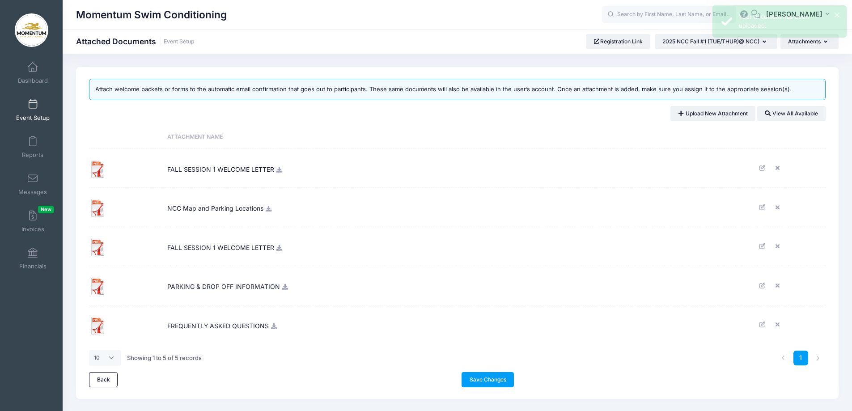
click at [273, 328] on icon at bounding box center [274, 326] width 7 height 6
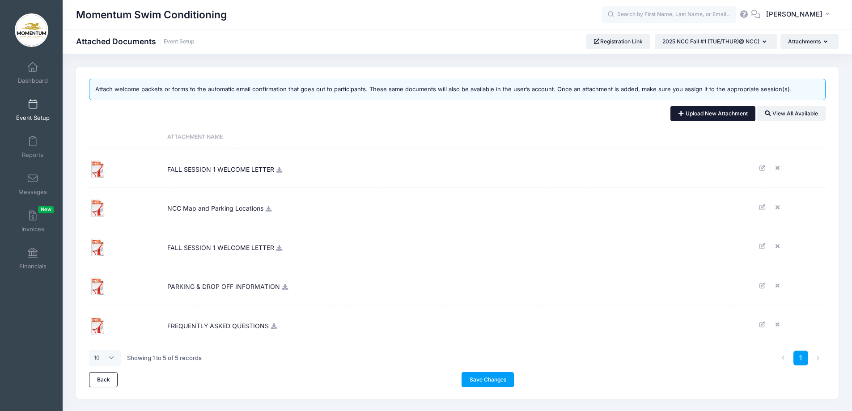
click at [727, 114] on link "Upload New Attachment" at bounding box center [712, 113] width 85 height 15
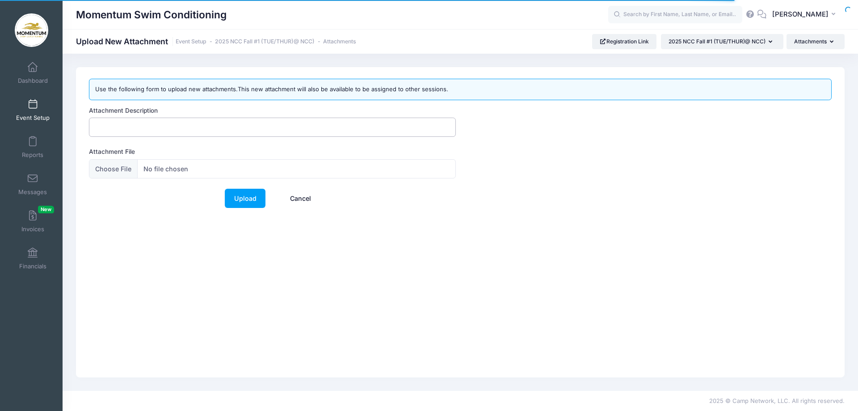
click at [190, 124] on input "Attachment Description" at bounding box center [272, 127] width 367 height 19
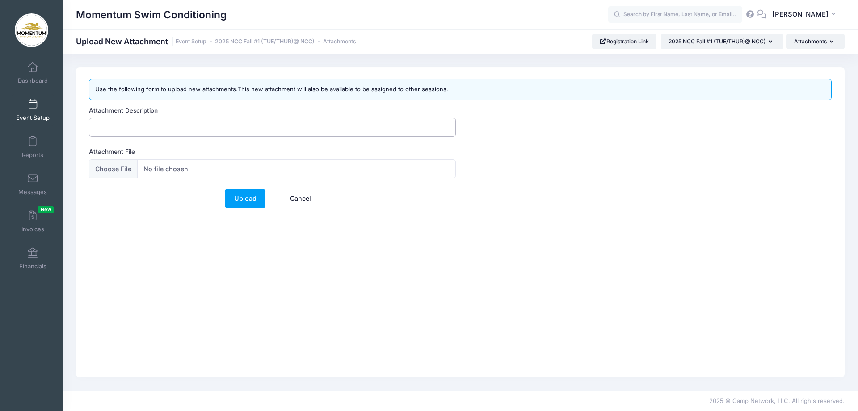
type input "FREQUENTLY ASKED QUESTIONS"
click at [190, 165] on input "Attachment File" at bounding box center [272, 168] width 367 height 19
type input "C:\fakepath\FREQUENTLY-ASKED-QUESTIONS (8).pdf"
click at [238, 195] on link "Upload" at bounding box center [245, 198] width 41 height 19
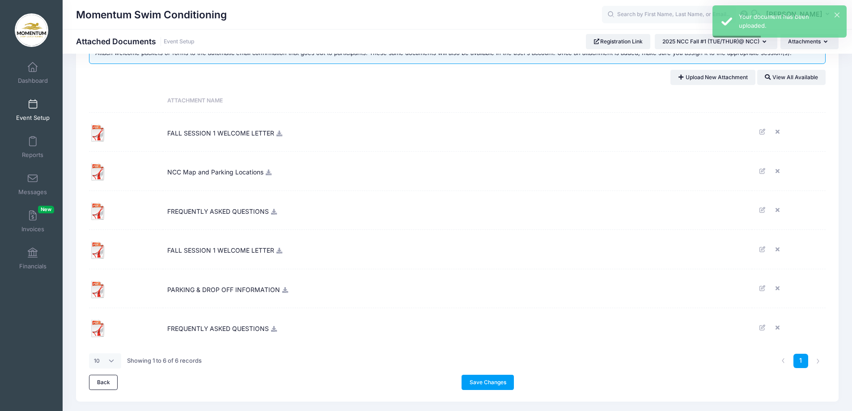
scroll to position [61, 0]
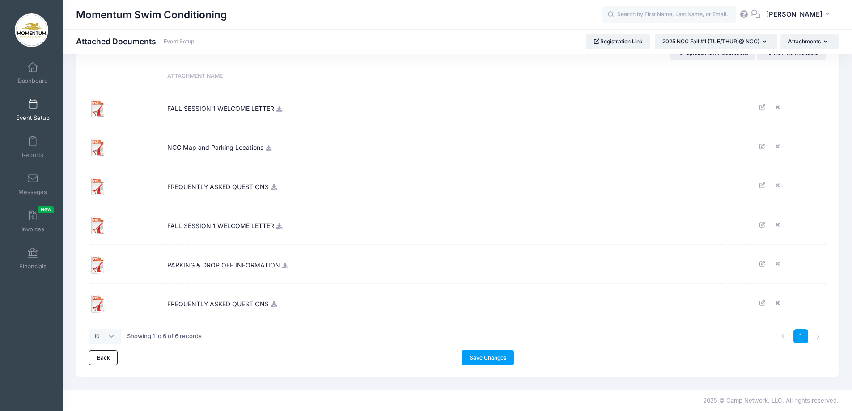
click at [33, 110] on link "Event Setup" at bounding box center [33, 109] width 42 height 31
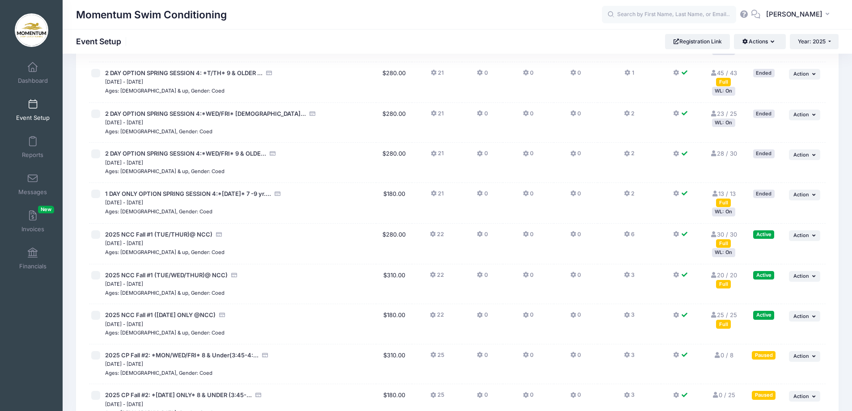
scroll to position [581, 0]
click at [178, 313] on span "2025 NCC Fall #1 ([DATE] ONLY @NCC)" at bounding box center [160, 313] width 110 height 7
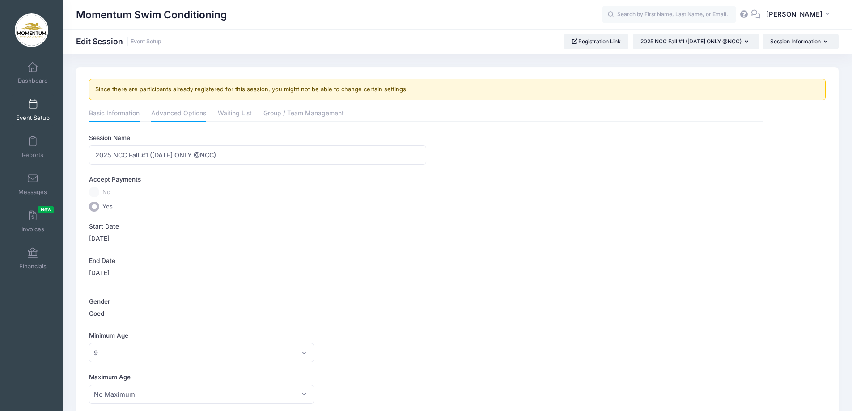
click at [192, 112] on link "Advanced Options" at bounding box center [178, 114] width 55 height 16
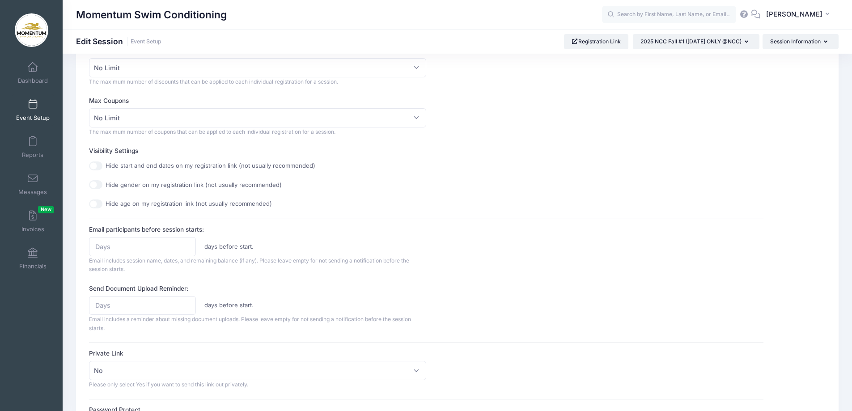
scroll to position [313, 0]
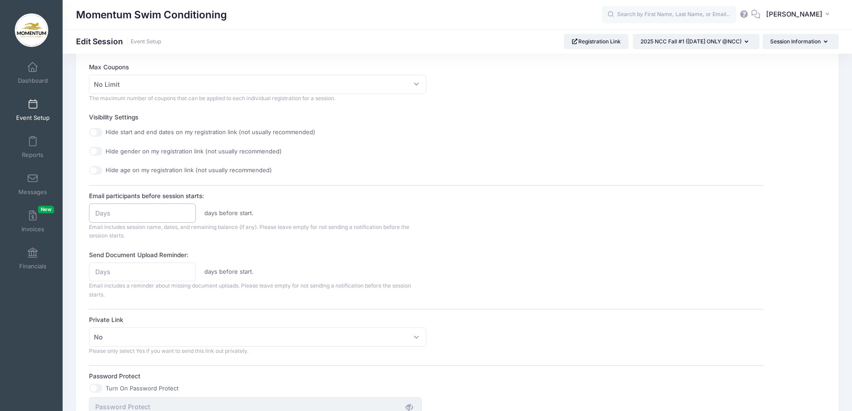
click at [152, 216] on input "Email participants before session starts:" at bounding box center [142, 212] width 106 height 19
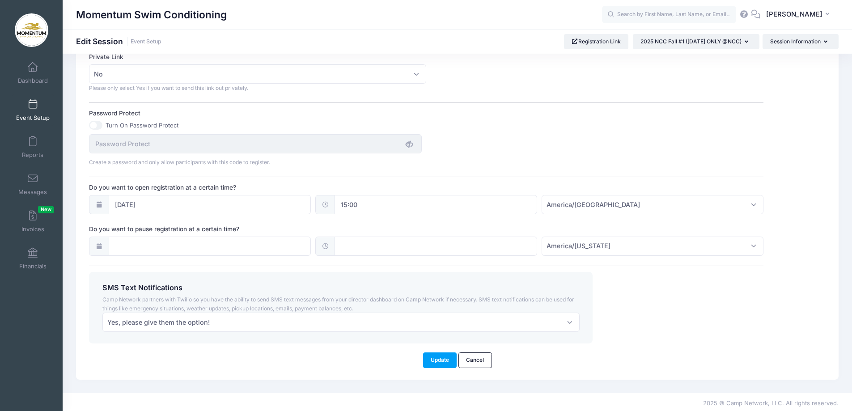
scroll to position [578, 0]
type input "8"
click at [440, 354] on button "Update" at bounding box center [440, 357] width 34 height 15
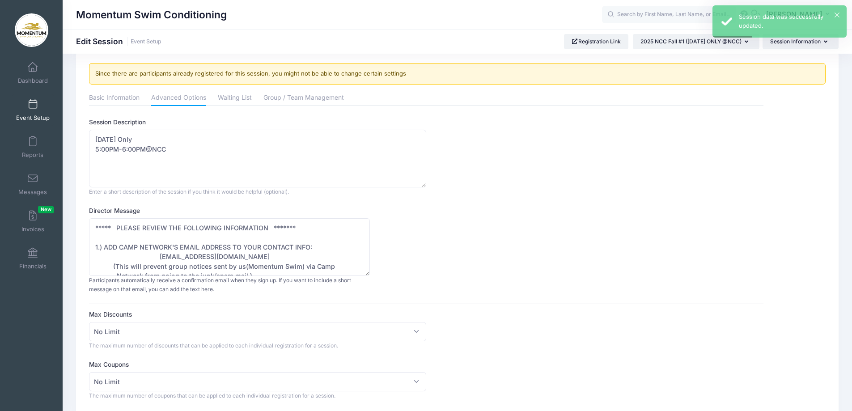
scroll to position [0, 0]
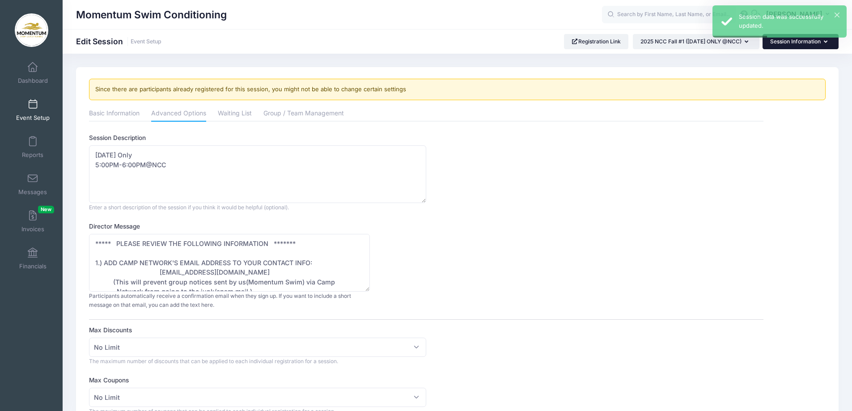
click at [779, 45] on button "Session Information" at bounding box center [800, 41] width 76 height 15
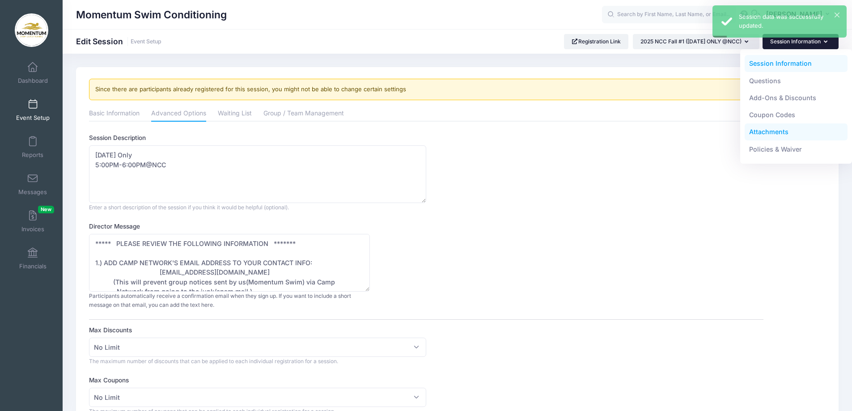
click at [774, 132] on link "Attachments" at bounding box center [795, 131] width 103 height 17
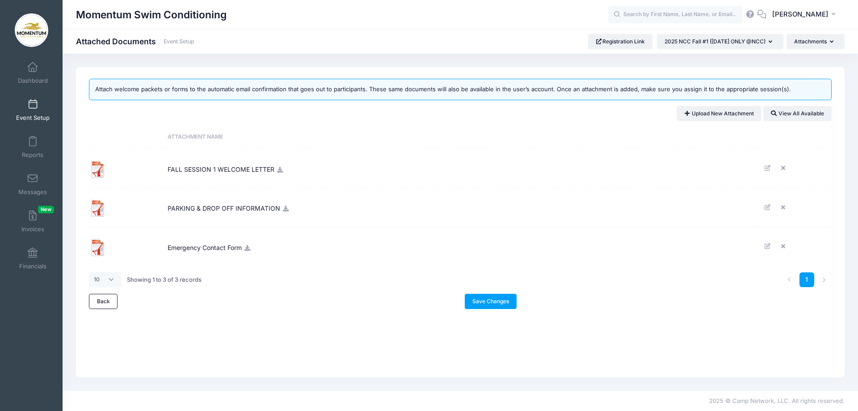
click at [225, 171] on span "FALL SESSION 1 WELCOME LETTER" at bounding box center [221, 168] width 107 height 24
click at [768, 169] on icon at bounding box center [768, 168] width 7 height 6
click at [338, 134] on icon "submit" at bounding box center [336, 134] width 7 height 0
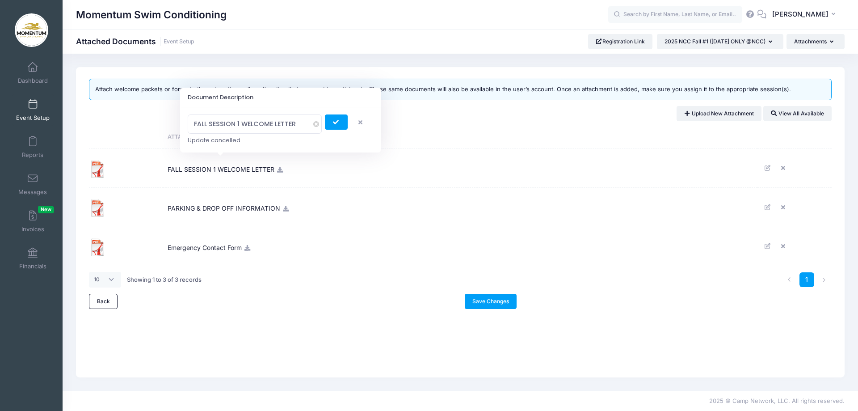
click at [363, 121] on button "button" at bounding box center [362, 121] width 23 height 15
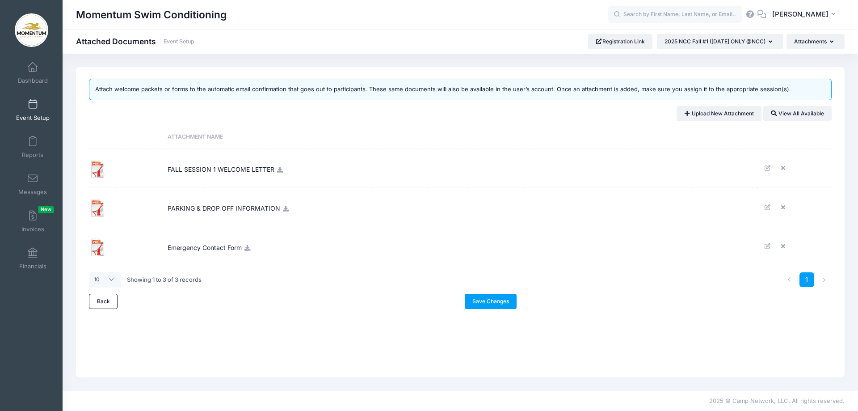
click at [225, 169] on span "FALL SESSION 1 WELCOME LETTER" at bounding box center [221, 168] width 107 height 24
click at [767, 167] on icon at bounding box center [768, 168] width 7 height 6
click at [341, 132] on button "submit" at bounding box center [336, 133] width 23 height 15
click at [769, 208] on icon at bounding box center [768, 207] width 7 height 6
click at [335, 169] on button "submit" at bounding box center [339, 172] width 23 height 15
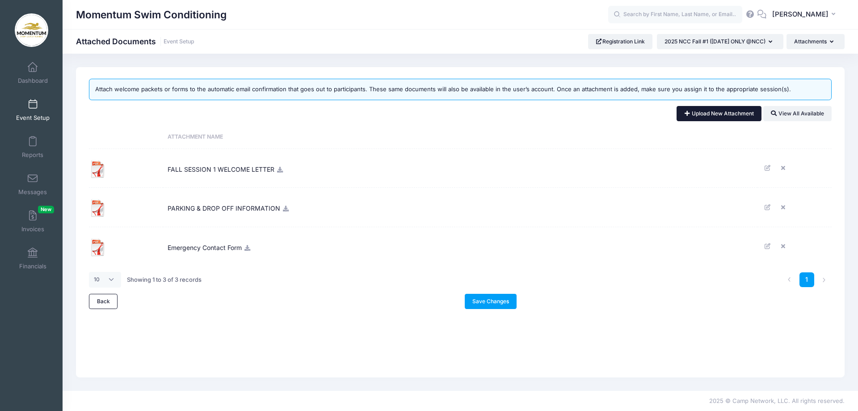
click at [685, 114] on icon at bounding box center [688, 114] width 7 height 0
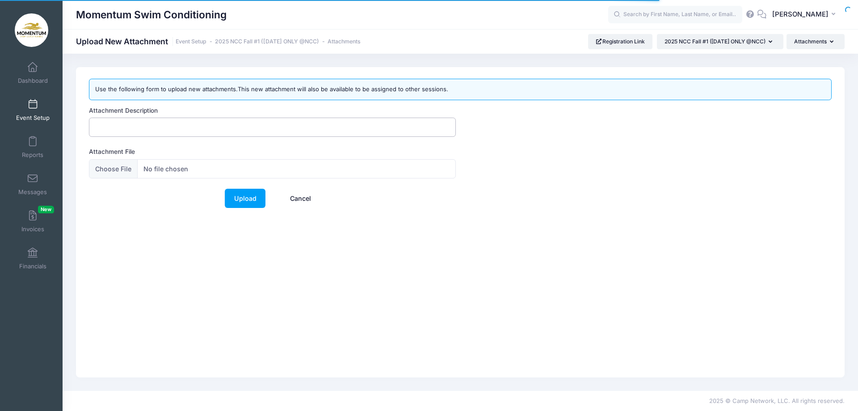
click at [150, 119] on input "Attachment Description" at bounding box center [272, 127] width 367 height 19
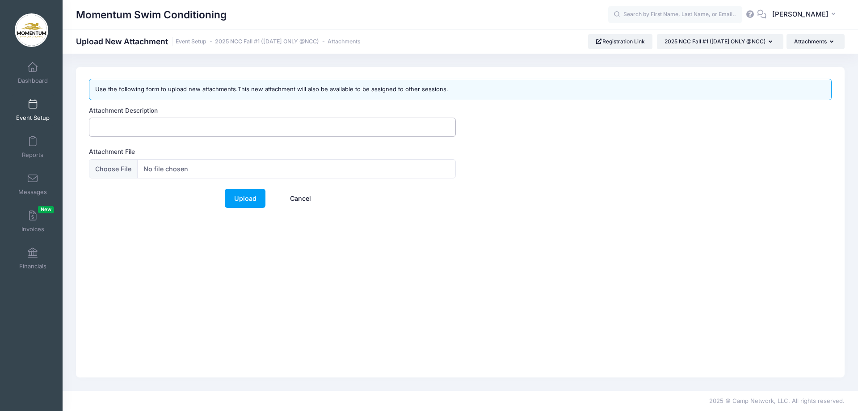
type input "FREQUENTLY ASKED QUESTIONS"
click at [181, 170] on input "Attachment File" at bounding box center [272, 168] width 367 height 19
type input "C:\fakepath\FREQUENTLY-ASKED-QUESTIONS (8).pdf"
click at [241, 198] on link "Upload" at bounding box center [245, 198] width 41 height 19
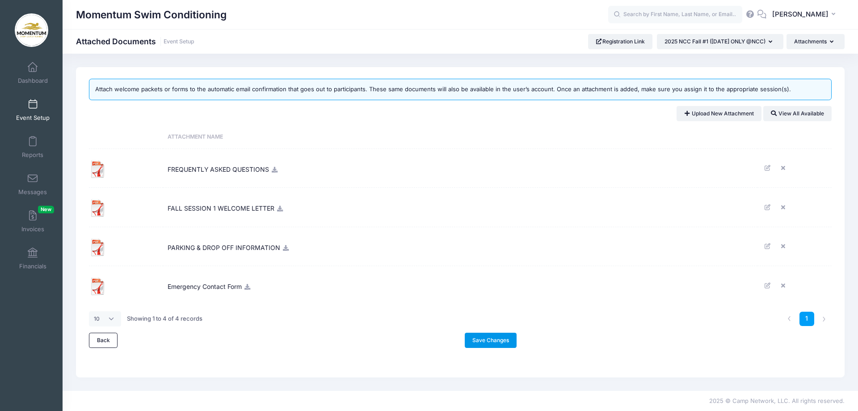
click at [486, 339] on link "Save Changes" at bounding box center [491, 340] width 52 height 15
click at [484, 340] on link "Save Changes" at bounding box center [491, 340] width 52 height 15
click at [33, 180] on span at bounding box center [33, 179] width 0 height 10
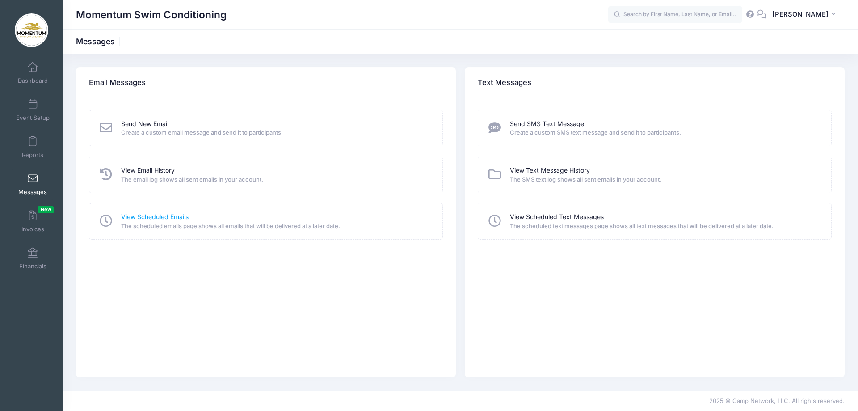
click at [146, 218] on link "View Scheduled Emails" at bounding box center [155, 216] width 68 height 9
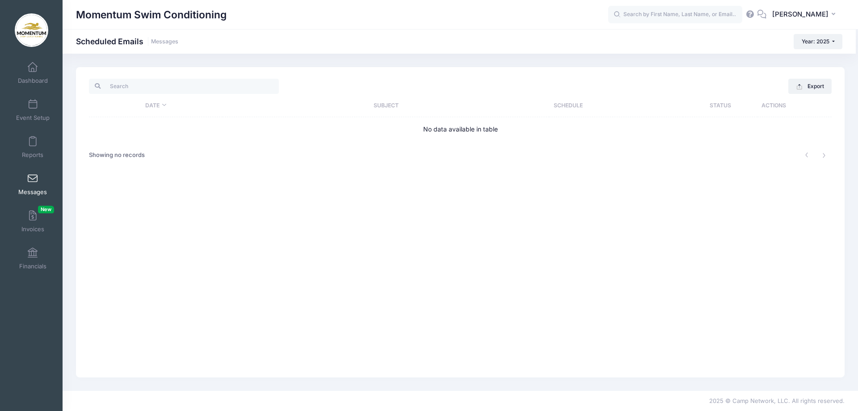
click at [37, 188] on span "Messages" at bounding box center [32, 192] width 29 height 8
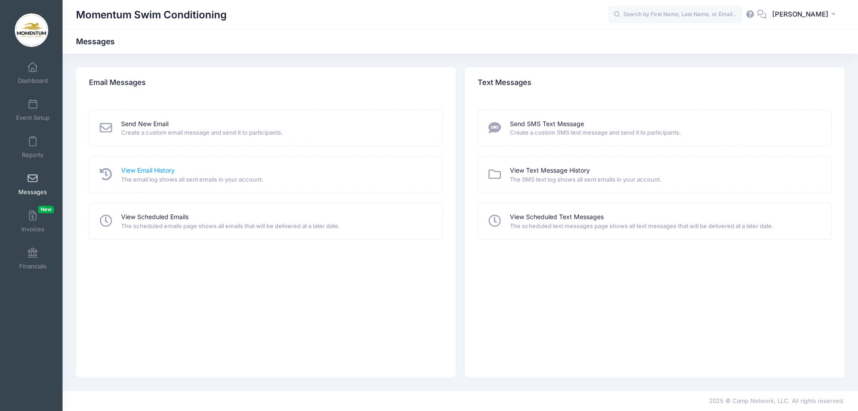
click at [147, 170] on link "View Email History" at bounding box center [148, 170] width 54 height 9
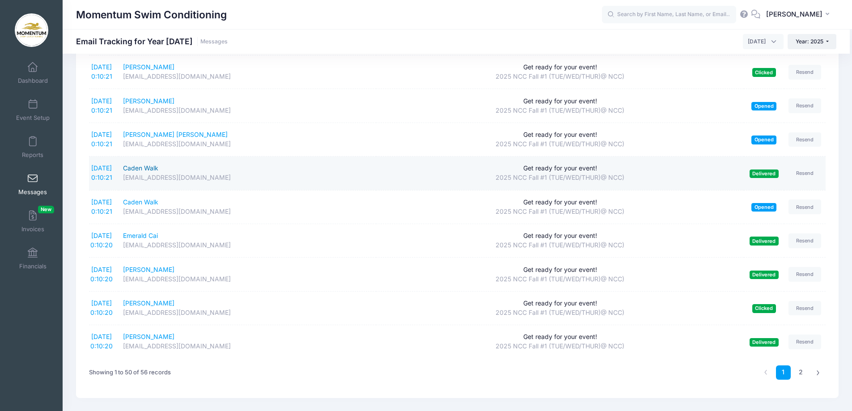
scroll to position [1465, 0]
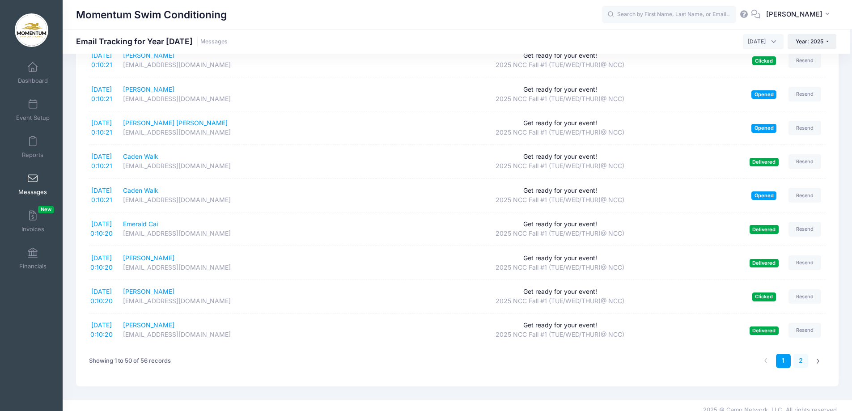
click at [802, 354] on link "2" at bounding box center [800, 361] width 15 height 15
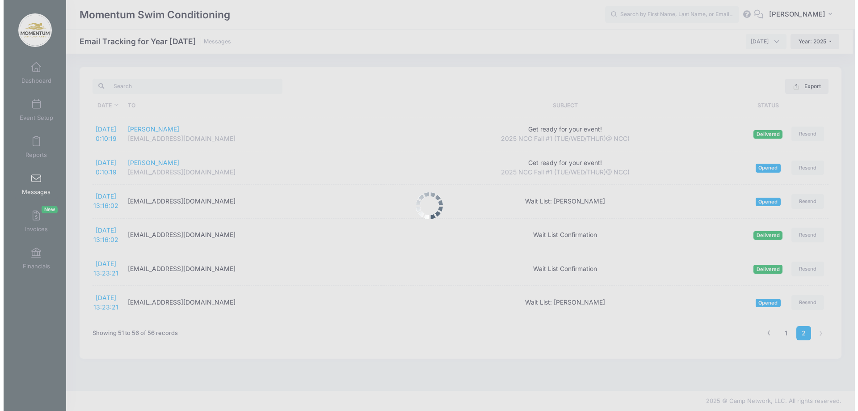
scroll to position [0, 0]
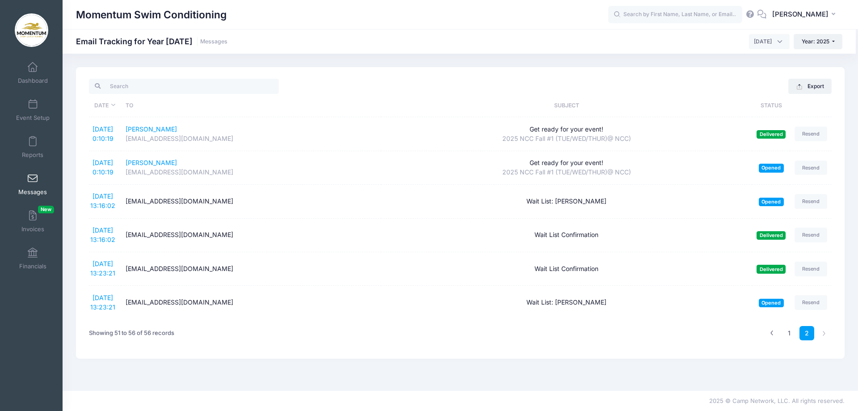
click at [17, 186] on link "Messages" at bounding box center [33, 184] width 42 height 31
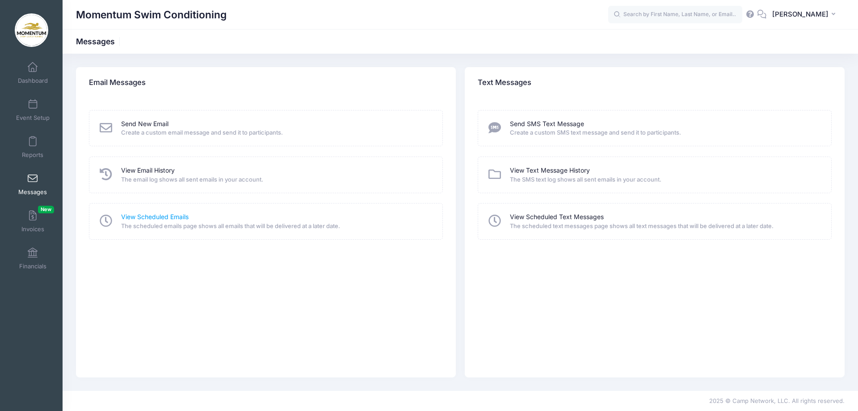
click at [147, 214] on link "View Scheduled Emails" at bounding box center [155, 216] width 68 height 9
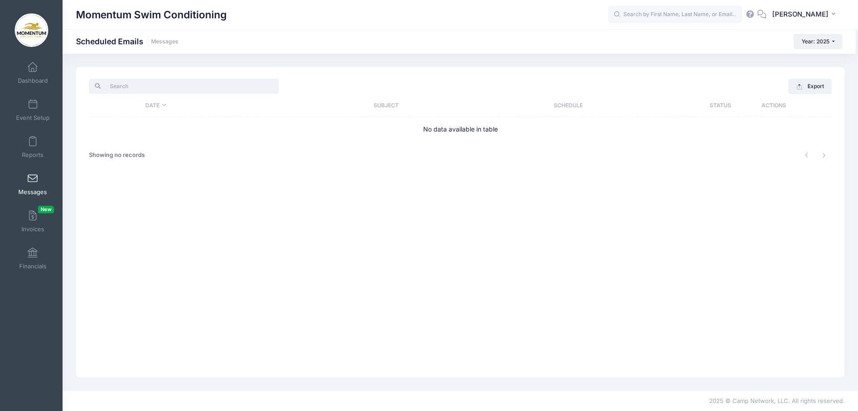
click at [130, 89] on input "search" at bounding box center [184, 86] width 190 height 15
click at [28, 113] on link "Event Setup" at bounding box center [33, 109] width 42 height 31
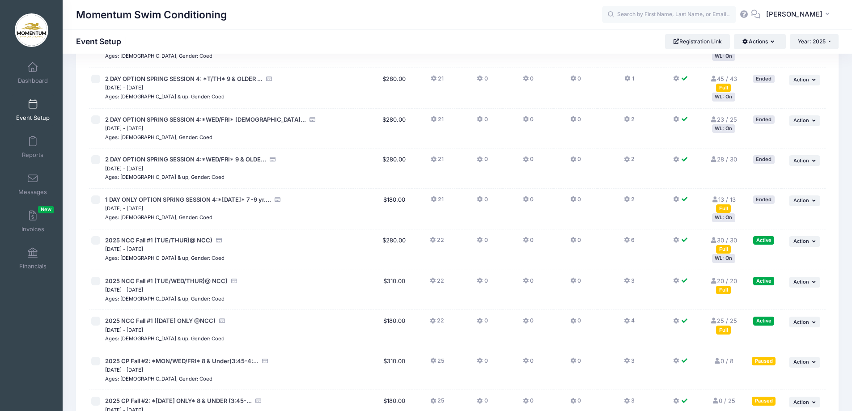
scroll to position [581, 0]
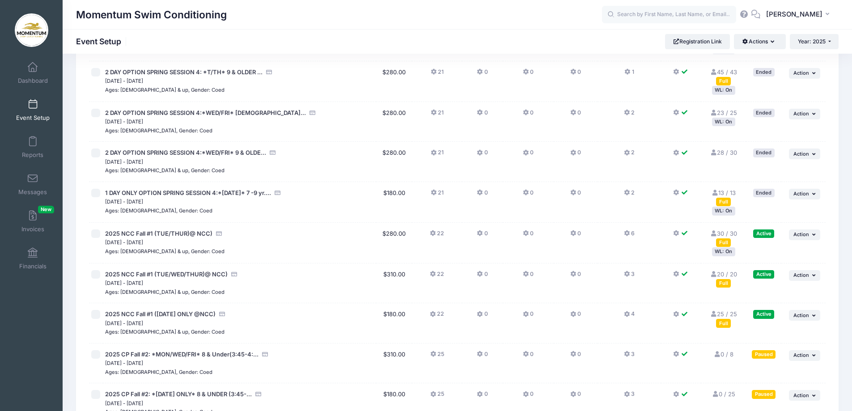
click at [630, 313] on button "4" at bounding box center [629, 316] width 11 height 13
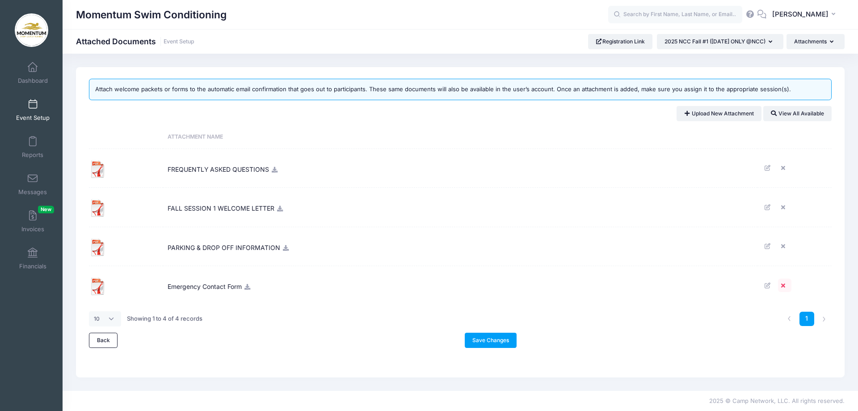
click at [784, 286] on icon at bounding box center [785, 286] width 7 height 6
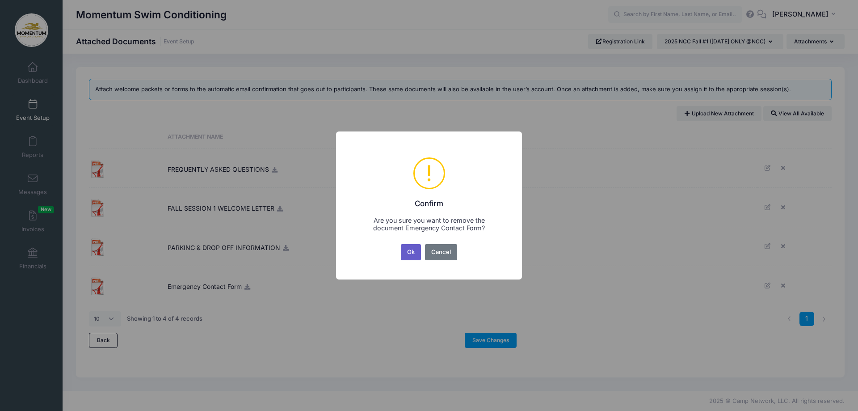
click at [411, 253] on button "Ok" at bounding box center [411, 252] width 21 height 16
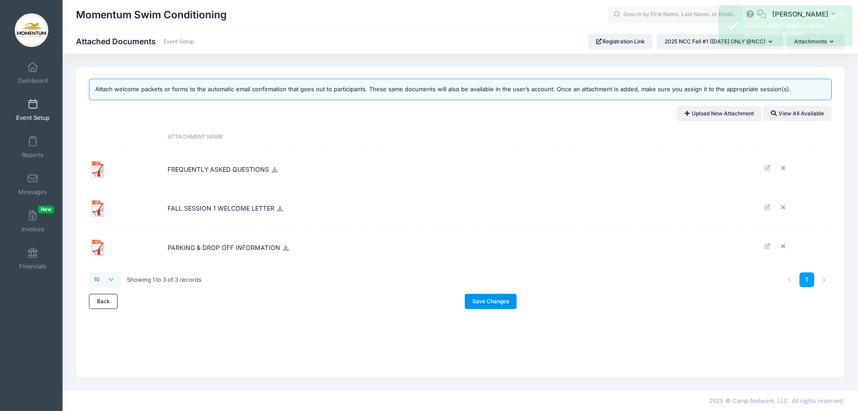
click at [499, 303] on link "Save Changes" at bounding box center [491, 301] width 52 height 15
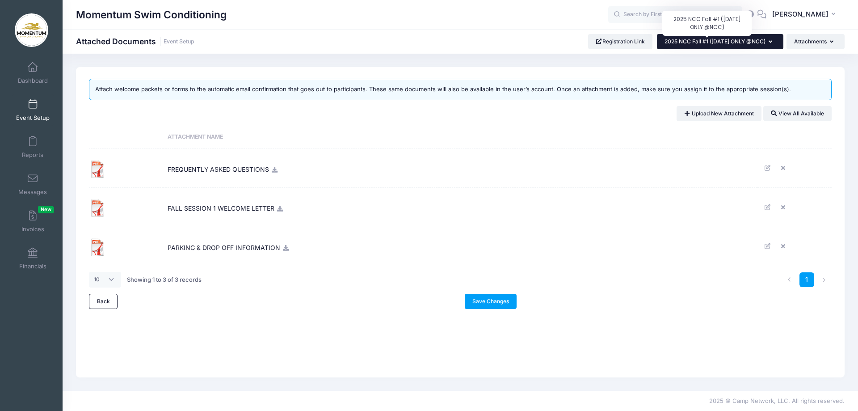
click at [665, 42] on span "2025 NCC Fall #1 ([DATE] ONLY @NCC)" at bounding box center [715, 41] width 101 height 7
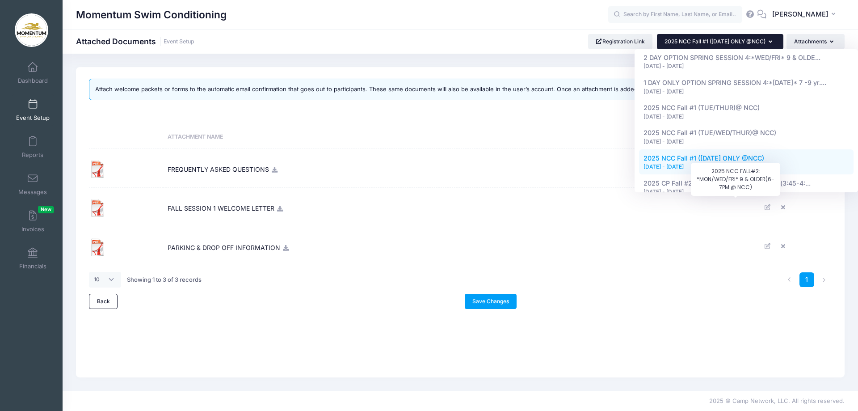
scroll to position [420, 0]
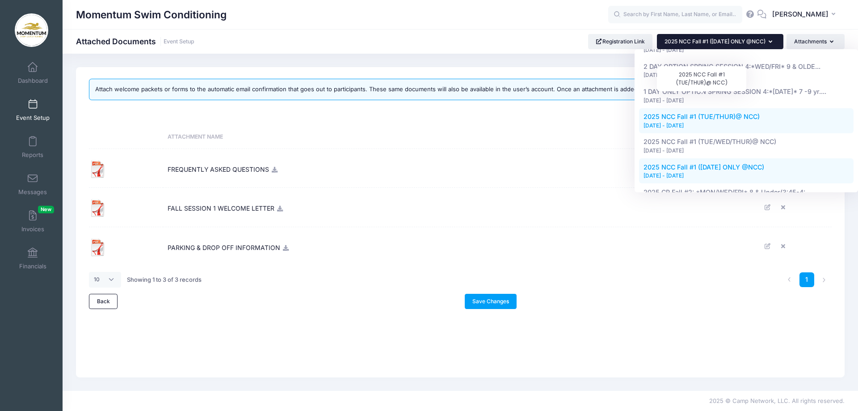
click at [711, 113] on span "2025 NCC Fall #1 (TUE/THUR)@ NCC)" at bounding box center [702, 117] width 116 height 8
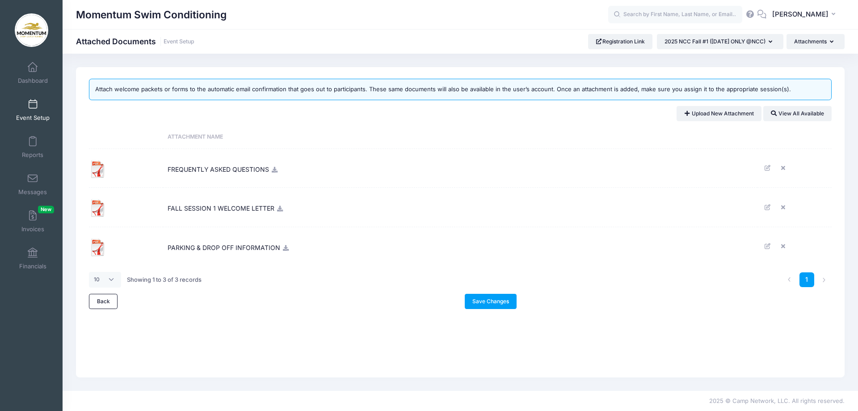
click at [36, 114] on span "Event Setup" at bounding box center [33, 118] width 34 height 8
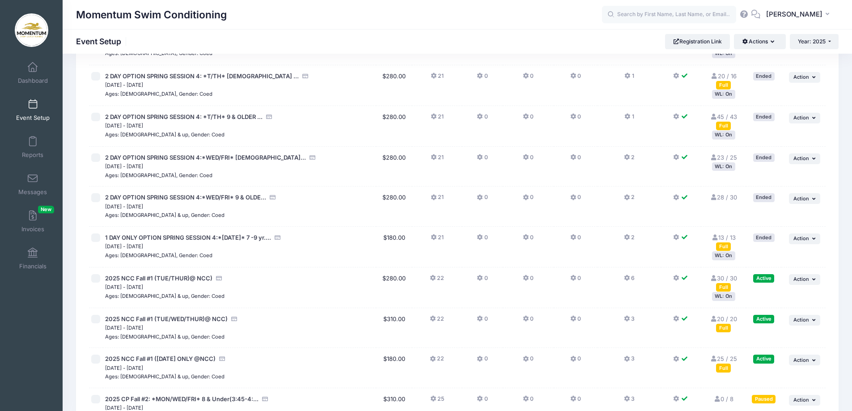
scroll to position [581, 0]
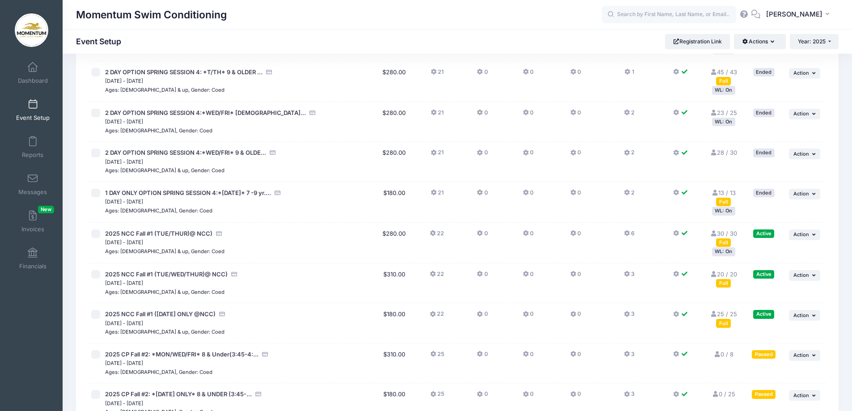
click at [627, 233] on icon at bounding box center [627, 233] width 7 height 0
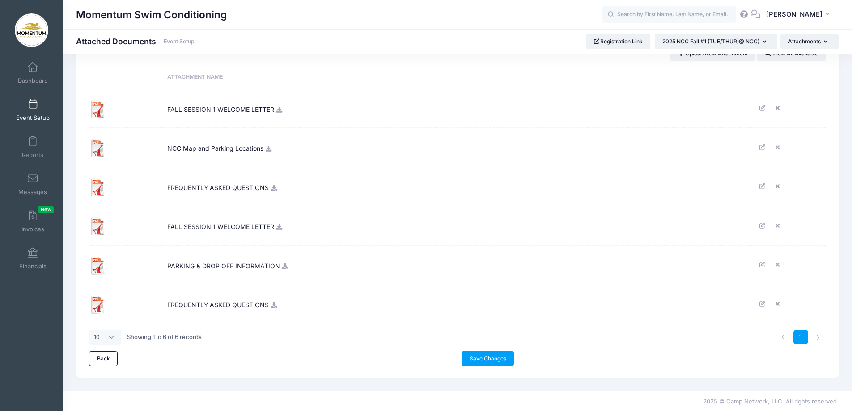
scroll to position [61, 0]
click at [260, 146] on span "NCC Map and Parking Locations" at bounding box center [215, 146] width 96 height 24
click at [268, 151] on icon at bounding box center [268, 148] width 7 height 6
click at [258, 114] on span "FALL SESSION 1 WELCOME LETTER" at bounding box center [220, 107] width 107 height 24
click at [282, 111] on icon at bounding box center [279, 109] width 7 height 6
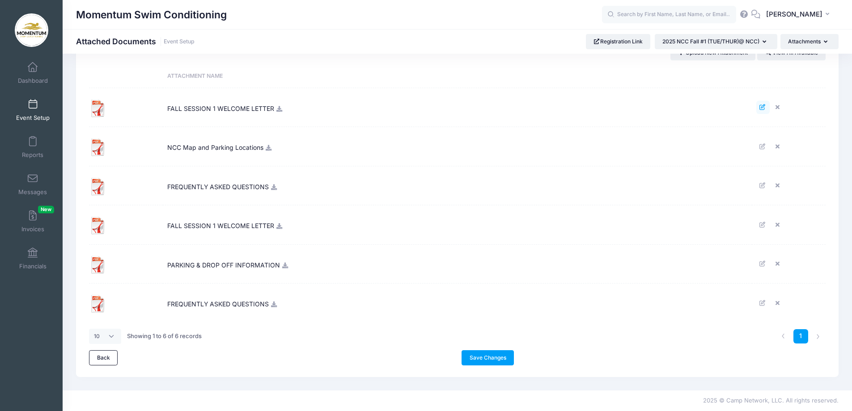
click at [761, 106] on icon at bounding box center [762, 107] width 7 height 6
click at [776, 224] on icon at bounding box center [778, 225] width 7 height 6
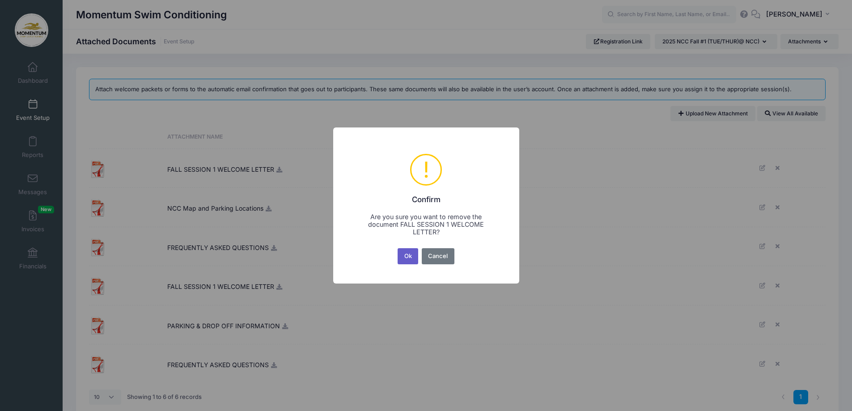
click at [406, 258] on button "Ok" at bounding box center [407, 256] width 21 height 16
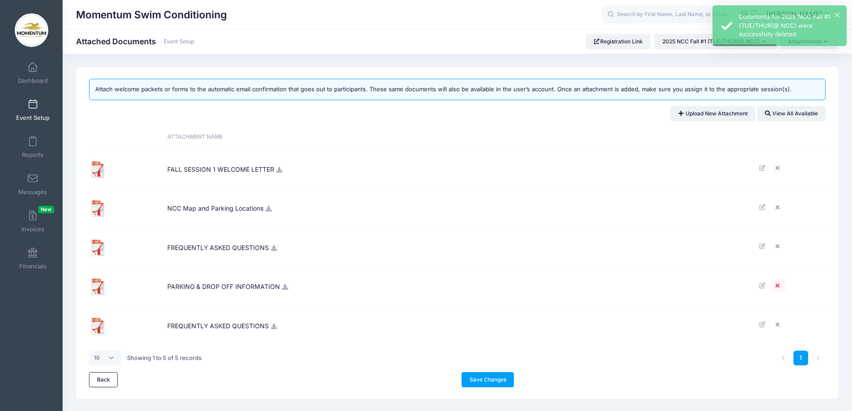
click at [777, 283] on icon at bounding box center [778, 286] width 7 height 6
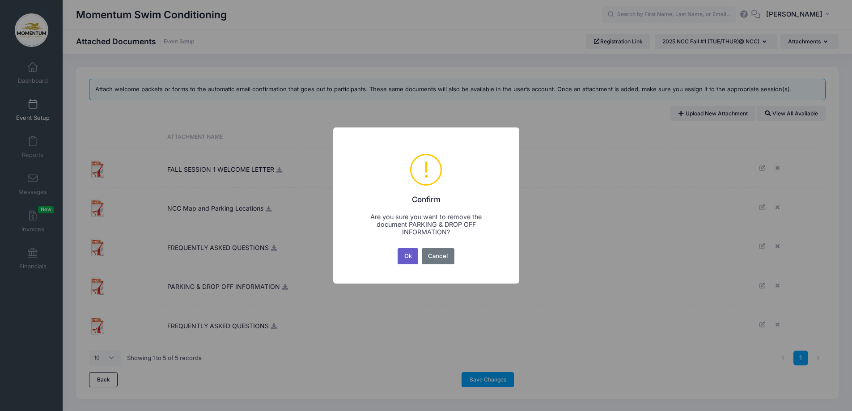
click at [414, 258] on button "Ok" at bounding box center [407, 256] width 21 height 16
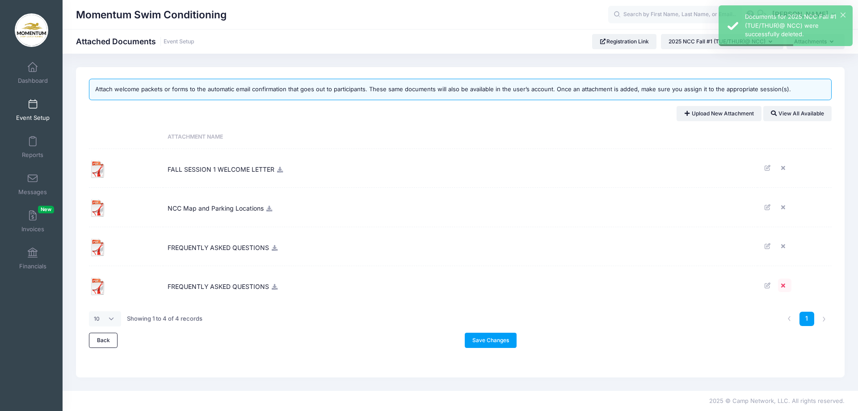
click at [785, 286] on icon at bounding box center [785, 286] width 7 height 6
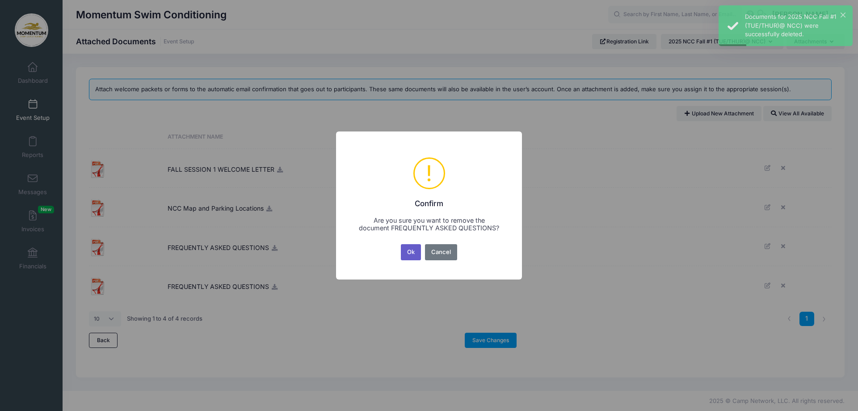
click at [412, 252] on button "Ok" at bounding box center [411, 252] width 21 height 16
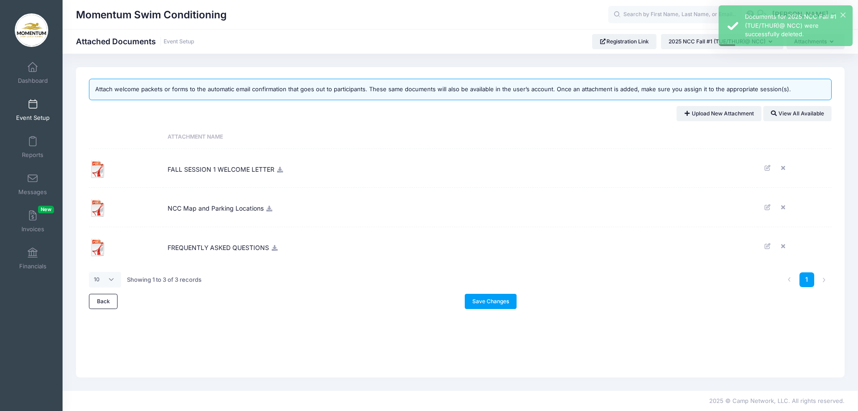
click at [95, 208] on img at bounding box center [98, 208] width 18 height 18
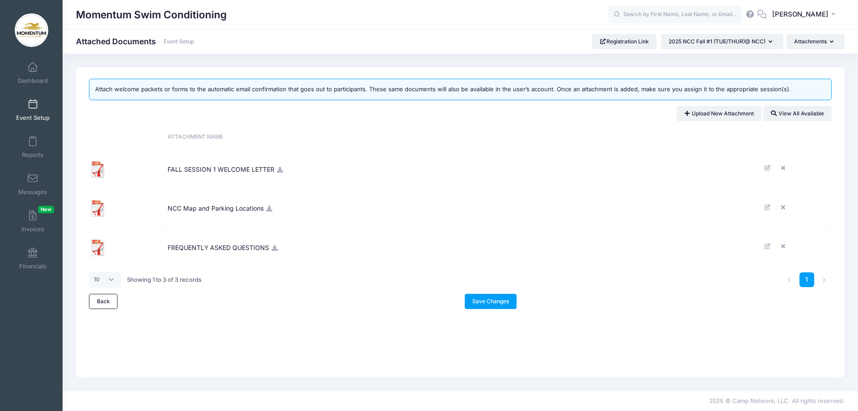
click at [270, 211] on icon at bounding box center [269, 209] width 7 height 6
click at [497, 301] on link "Save Changes" at bounding box center [491, 301] width 52 height 15
click at [42, 190] on span "Messages" at bounding box center [32, 192] width 29 height 8
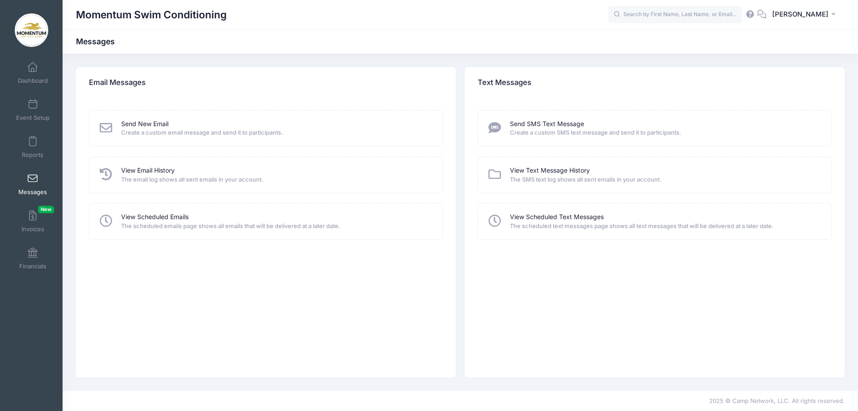
click at [114, 220] on icon at bounding box center [106, 221] width 16 height 13
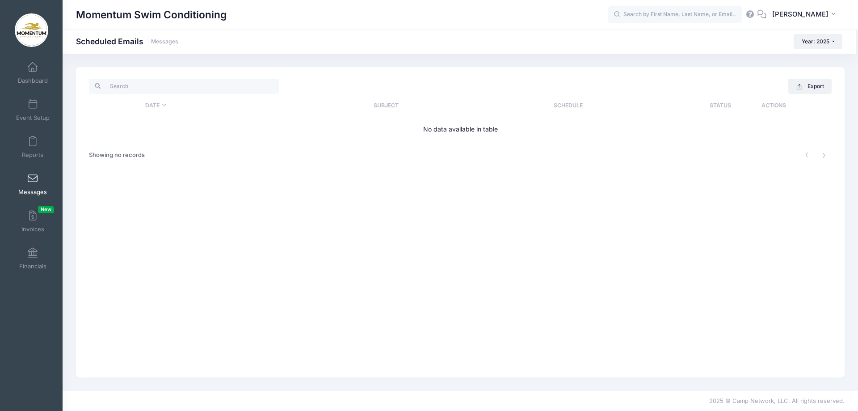
click at [31, 184] on link "Messages" at bounding box center [33, 184] width 42 height 31
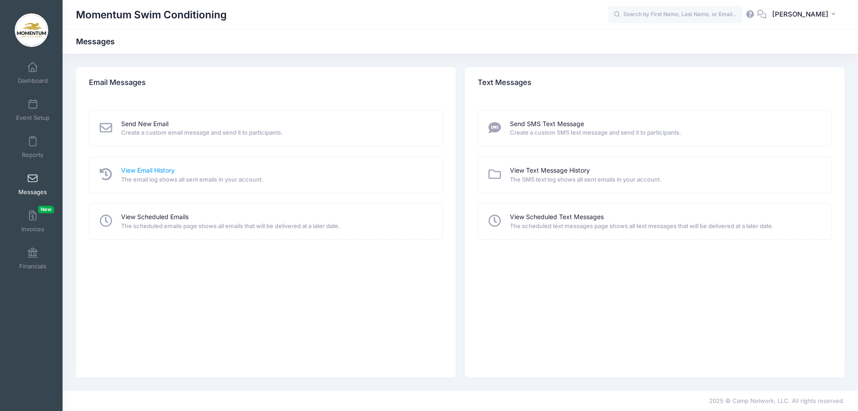
click at [132, 166] on link "View Email History" at bounding box center [148, 170] width 54 height 9
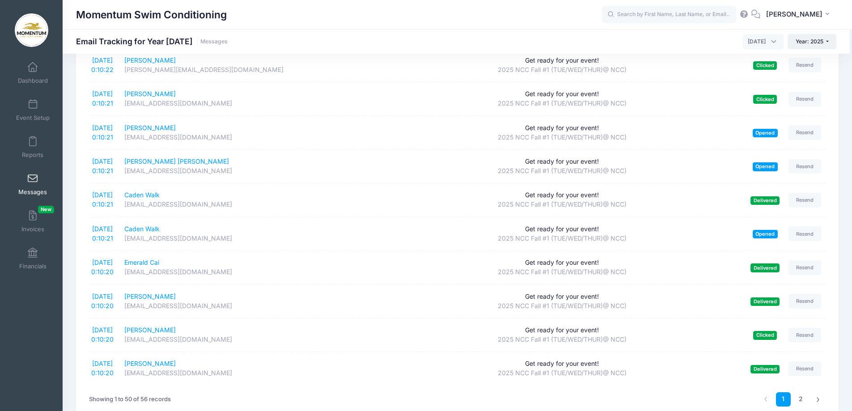
scroll to position [1465, 0]
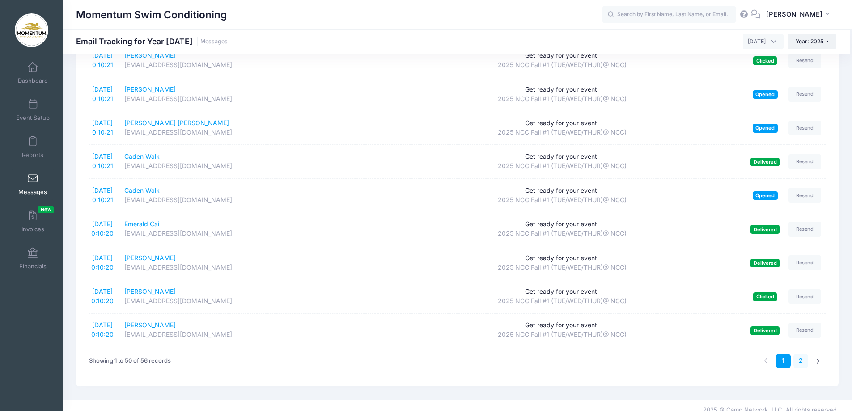
click at [800, 354] on link "2" at bounding box center [800, 361] width 15 height 15
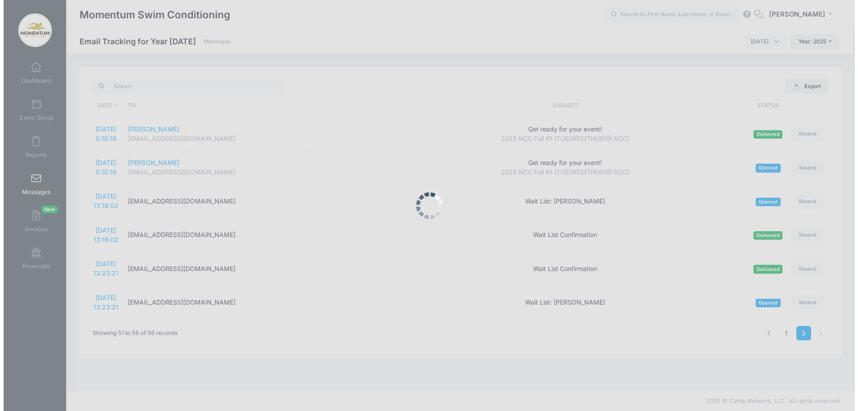
scroll to position [0, 0]
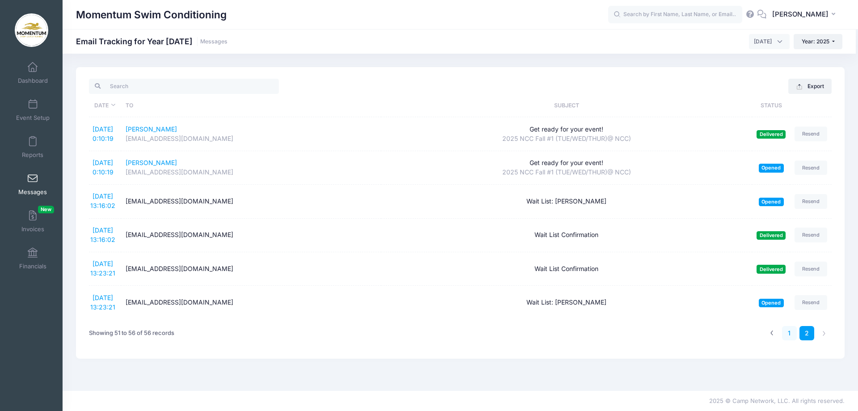
click at [789, 333] on link "1" at bounding box center [789, 333] width 15 height 15
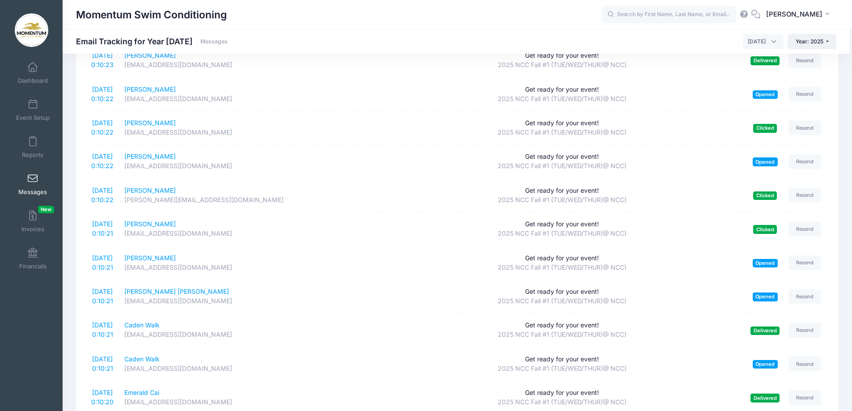
scroll to position [1465, 0]
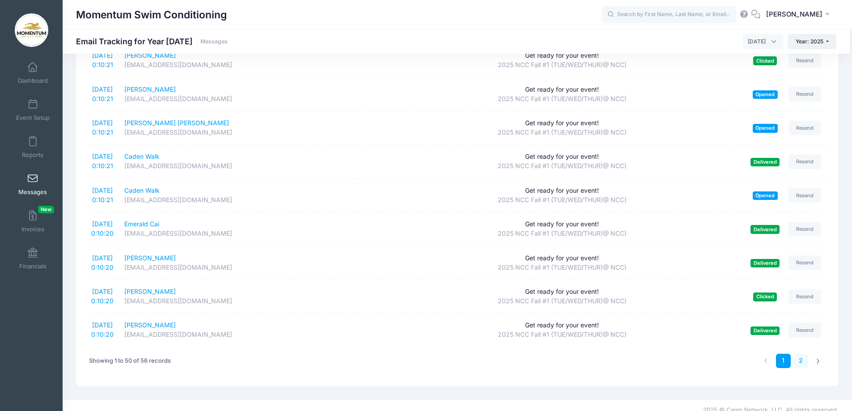
click at [802, 354] on link "2" at bounding box center [800, 361] width 15 height 15
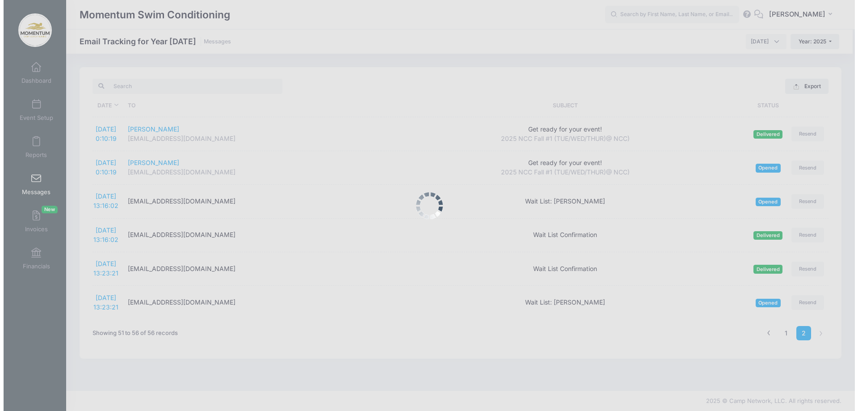
scroll to position [0, 0]
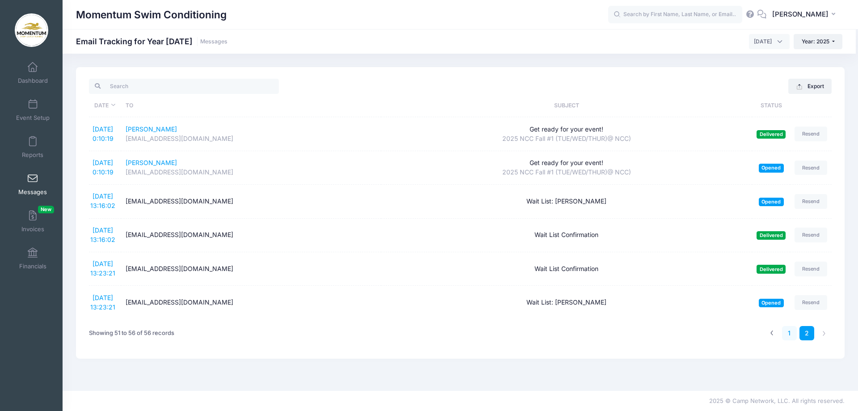
click at [790, 333] on link "1" at bounding box center [789, 333] width 15 height 15
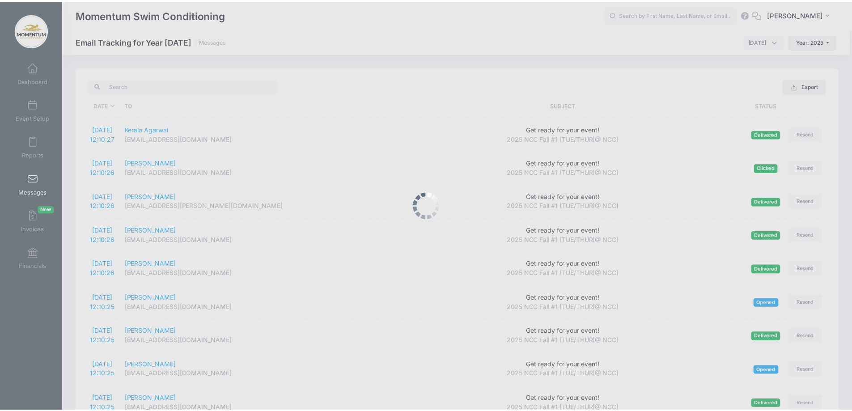
scroll to position [1465, 0]
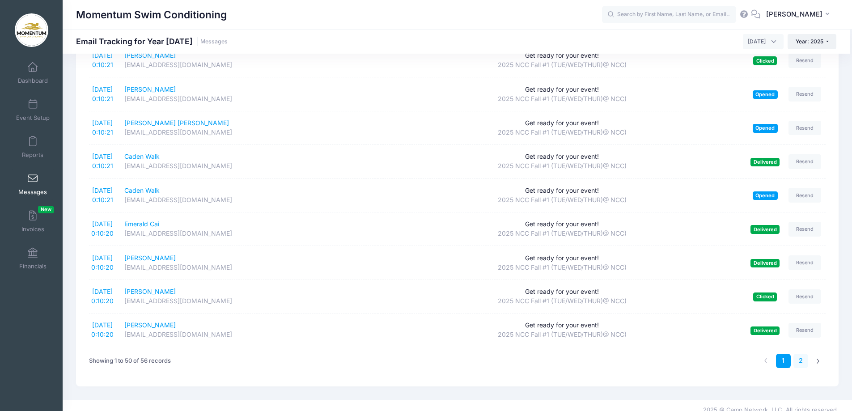
click at [801, 354] on link "2" at bounding box center [800, 361] width 15 height 15
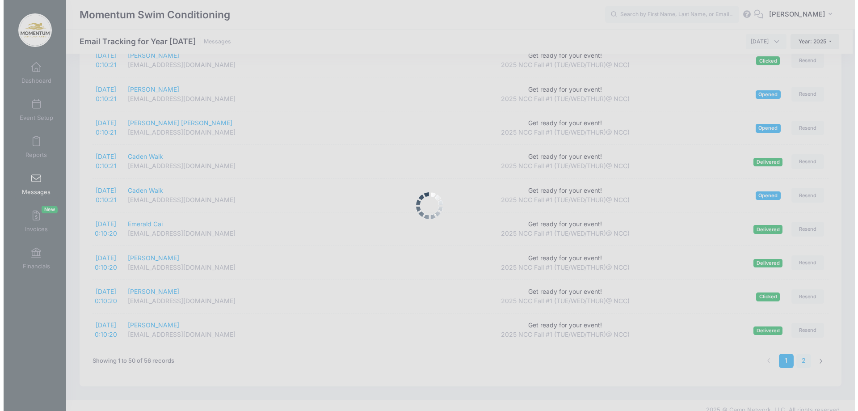
scroll to position [0, 0]
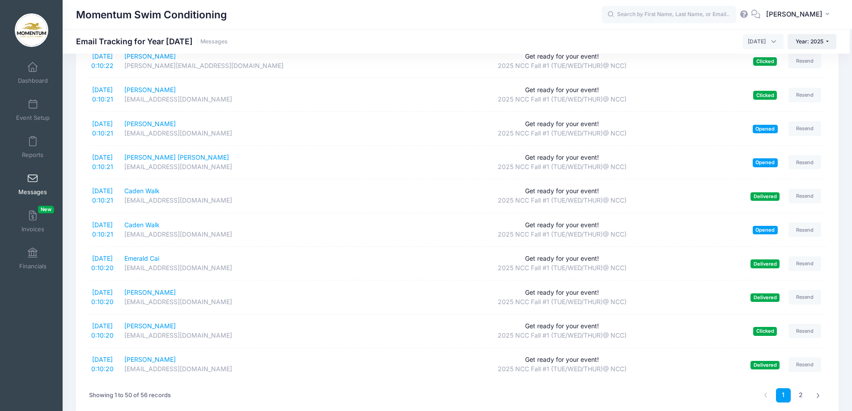
scroll to position [1465, 0]
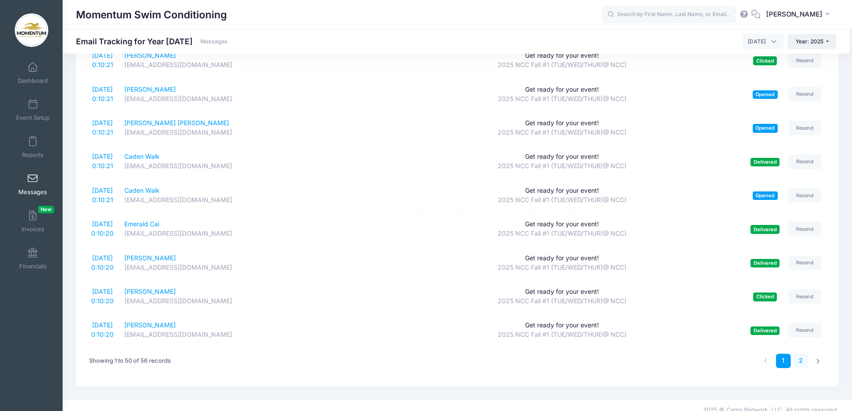
click at [802, 354] on link "2" at bounding box center [800, 361] width 15 height 15
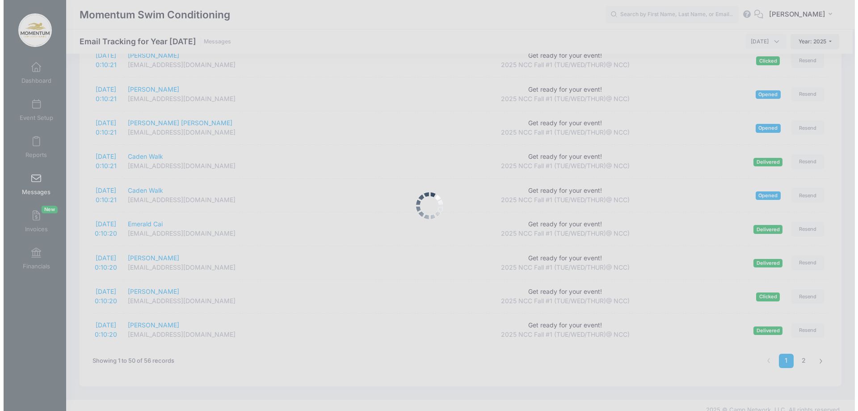
scroll to position [0, 0]
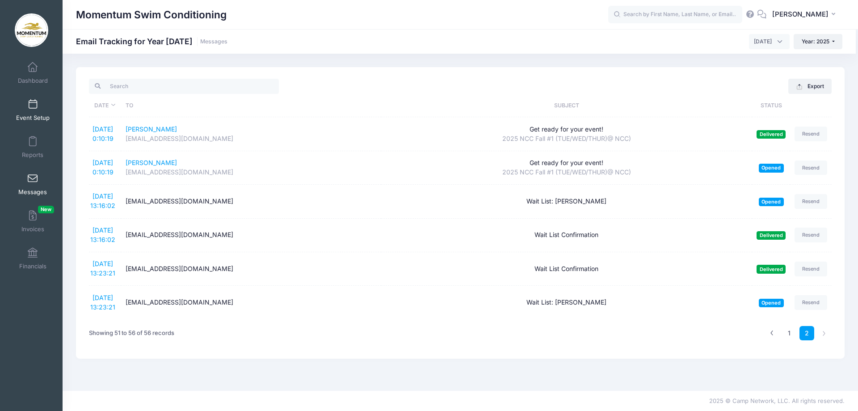
click at [28, 113] on link "Event Setup" at bounding box center [33, 109] width 42 height 31
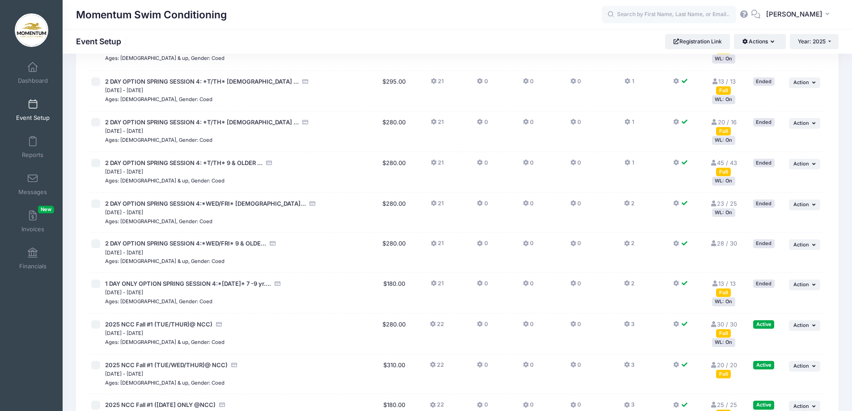
scroll to position [581, 0]
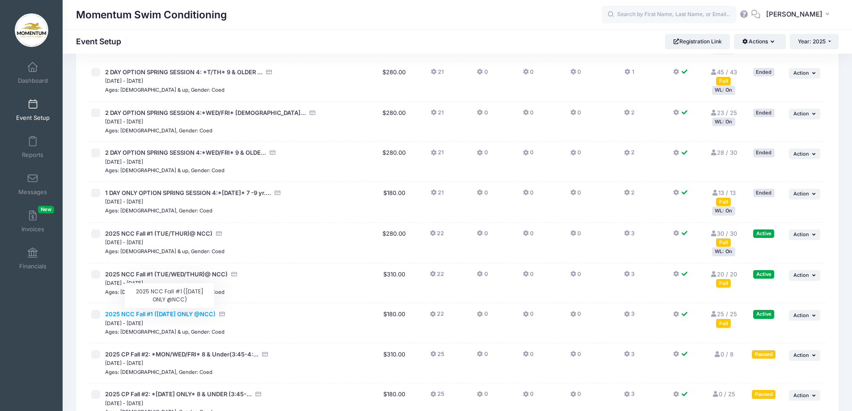
click at [161, 316] on span "2025 NCC Fall #1 ([DATE] ONLY @NCC)" at bounding box center [160, 313] width 110 height 7
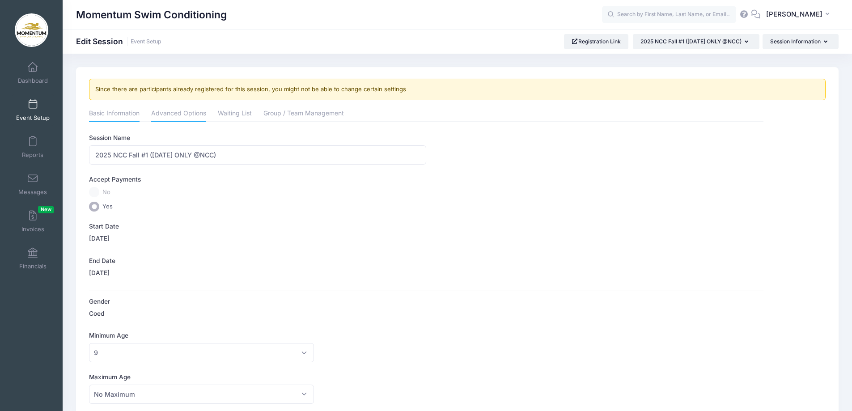
click at [169, 111] on link "Advanced Options" at bounding box center [178, 114] width 55 height 16
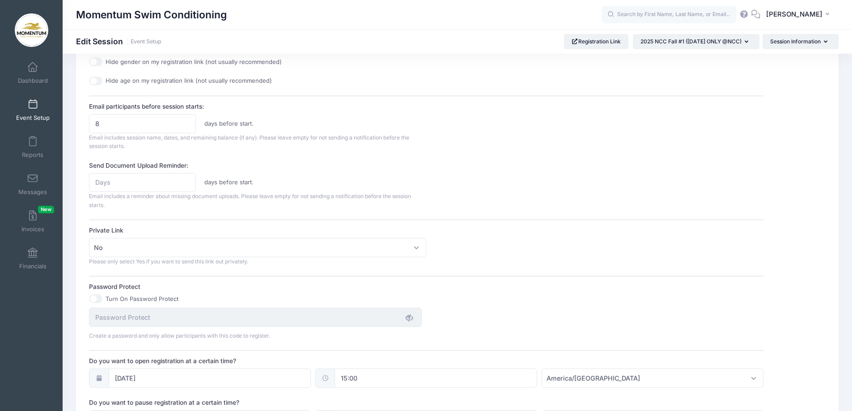
scroll to position [578, 0]
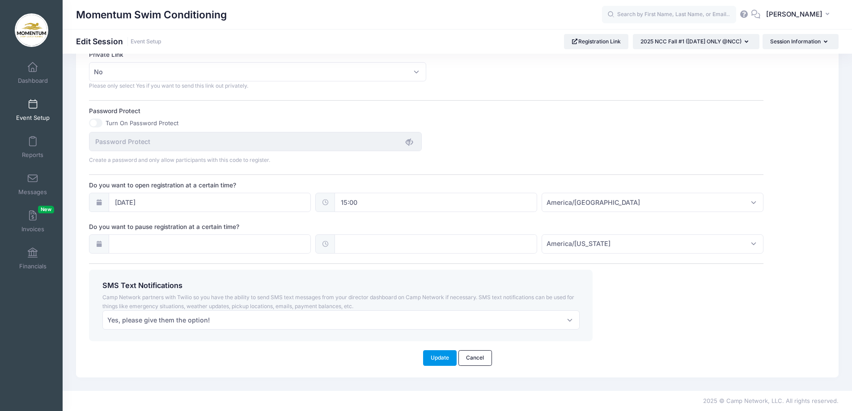
click at [439, 357] on button "Update" at bounding box center [440, 357] width 34 height 15
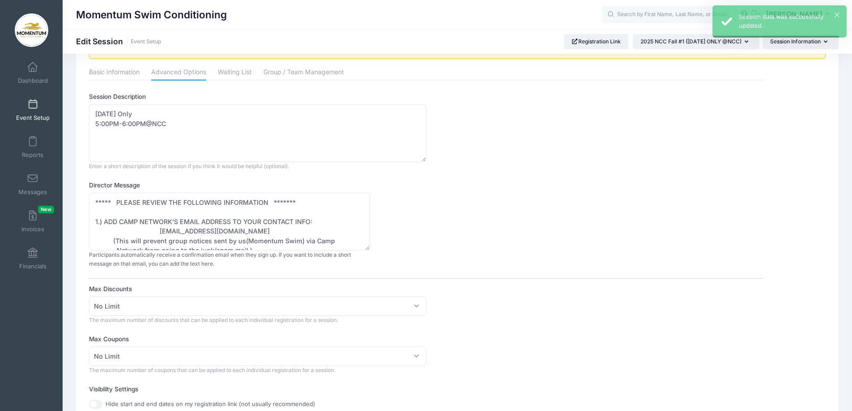
scroll to position [0, 0]
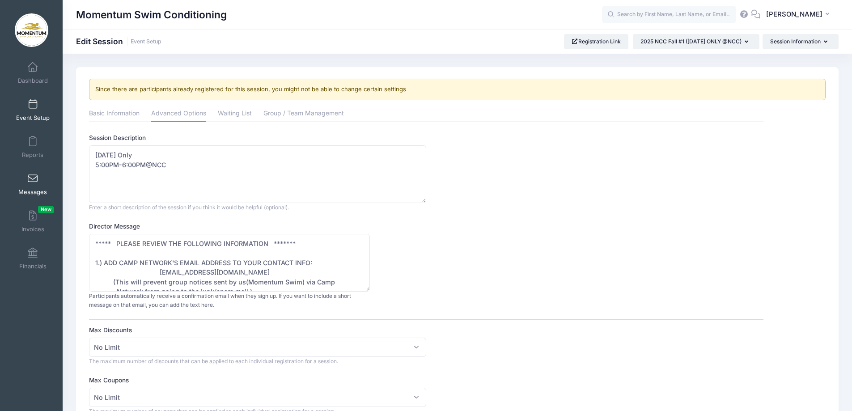
click at [31, 173] on link "Messages" at bounding box center [33, 184] width 42 height 31
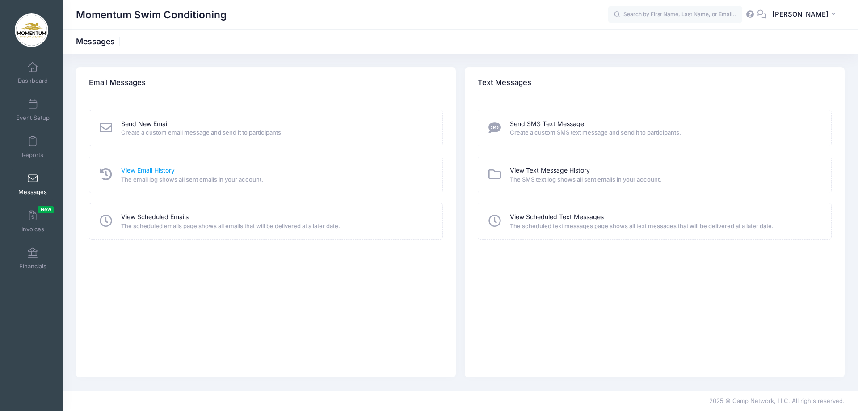
click at [161, 172] on link "View Email History" at bounding box center [148, 170] width 54 height 9
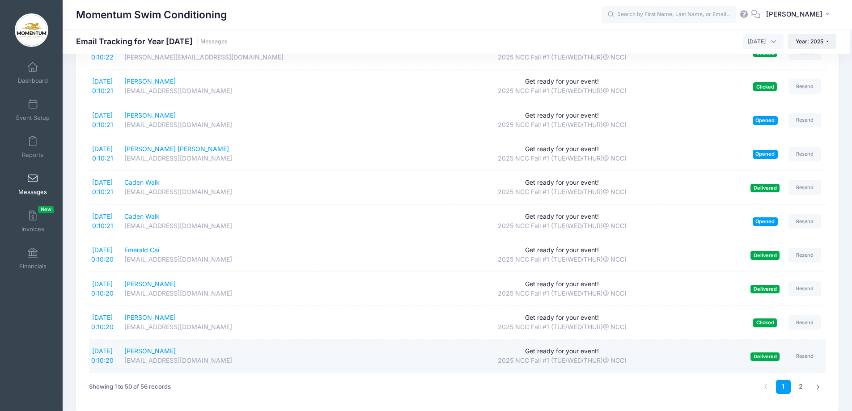
scroll to position [1465, 0]
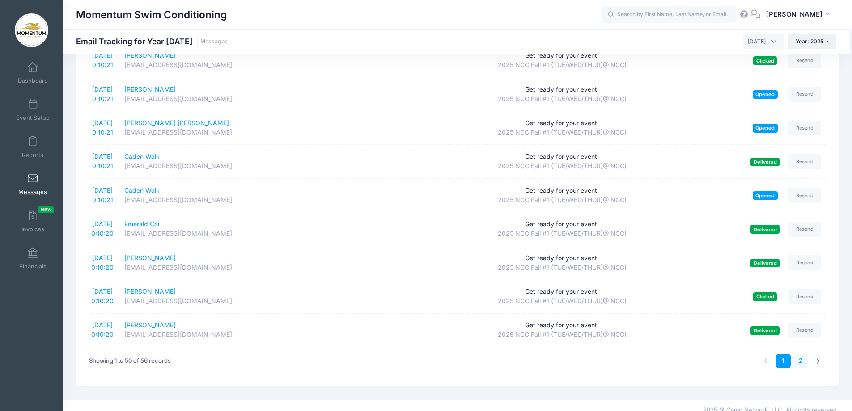
click at [807, 354] on link "2" at bounding box center [800, 361] width 15 height 15
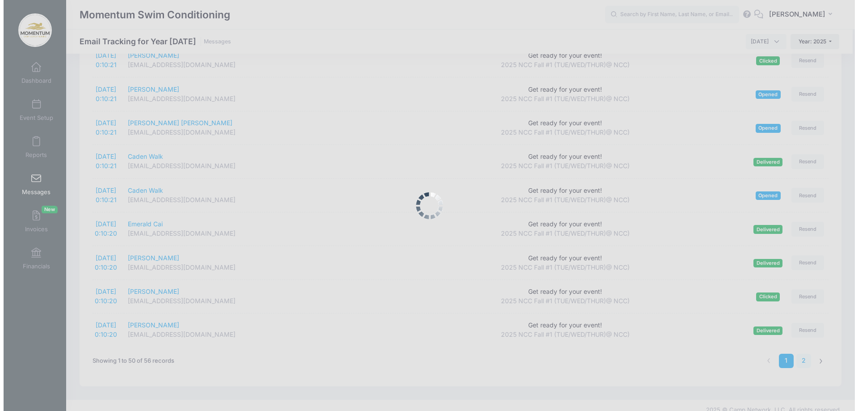
scroll to position [0, 0]
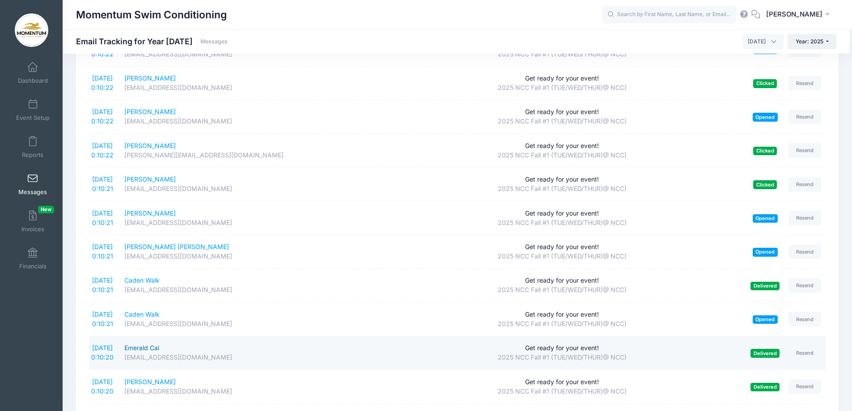
scroll to position [1465, 0]
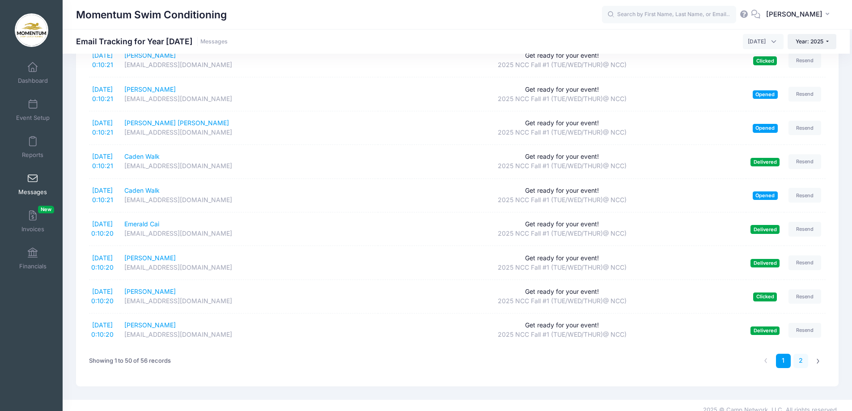
click at [802, 354] on link "2" at bounding box center [800, 361] width 15 height 15
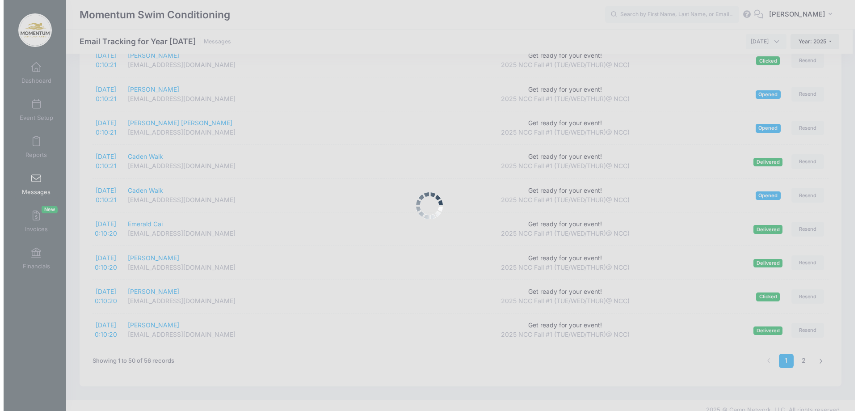
scroll to position [0, 0]
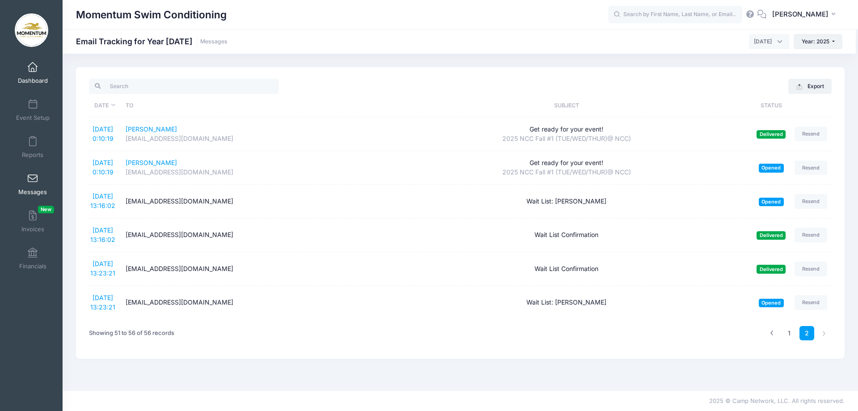
click at [28, 78] on span "Dashboard" at bounding box center [33, 81] width 30 height 8
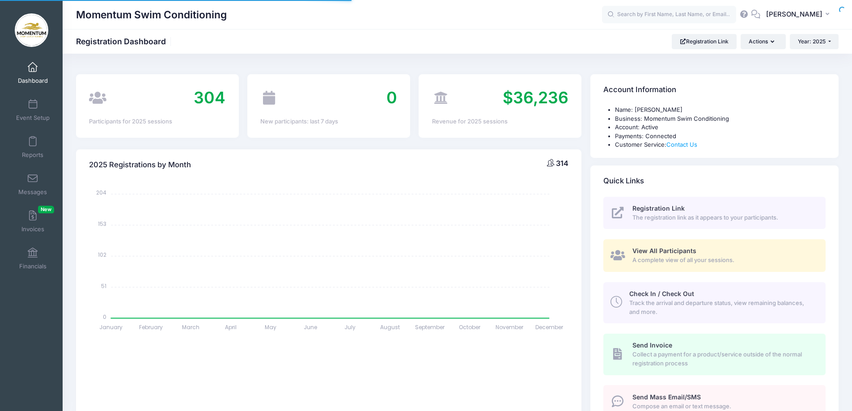
select select
